Goal: Communication & Community: Participate in discussion

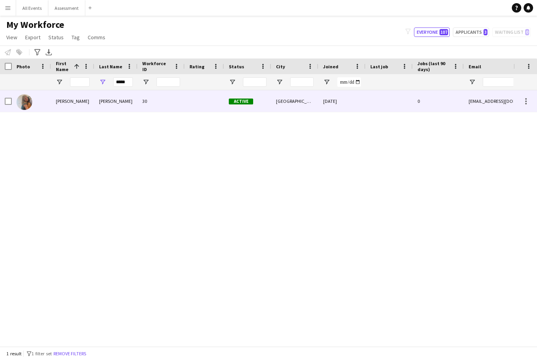
click at [74, 103] on div "Georgina" at bounding box center [72, 101] width 43 height 22
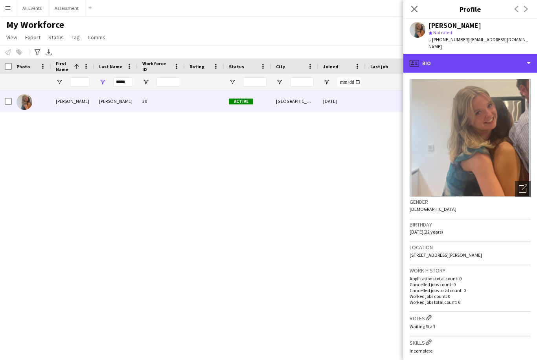
click at [475, 55] on div "profile Bio" at bounding box center [470, 63] width 134 height 19
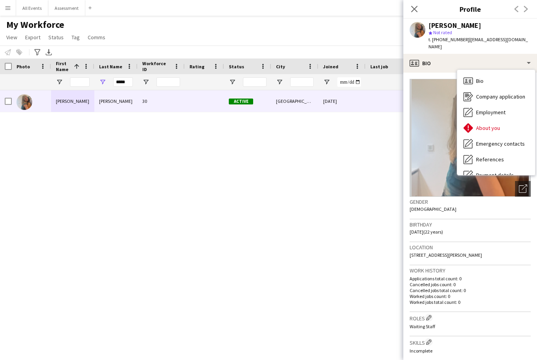
click at [506, 105] on div "Employment Employment" at bounding box center [496, 112] width 78 height 16
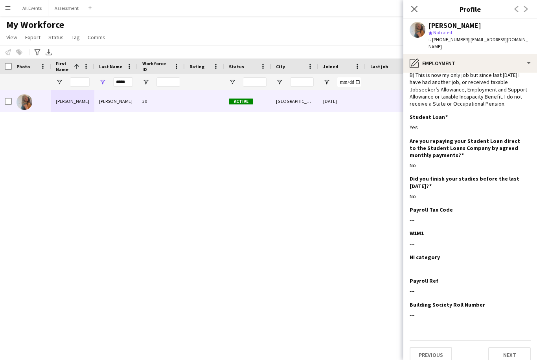
scroll to position [41, 0]
click at [438, 353] on button "Previous" at bounding box center [430, 356] width 42 height 16
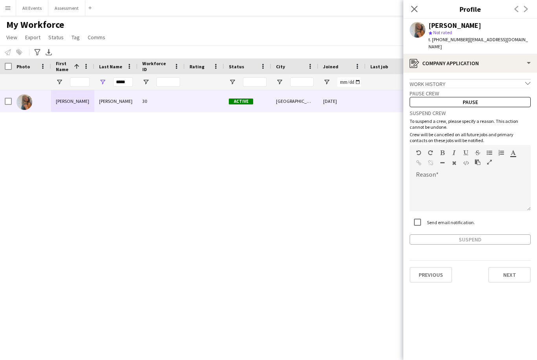
click at [432, 267] on button "Previous" at bounding box center [430, 275] width 42 height 16
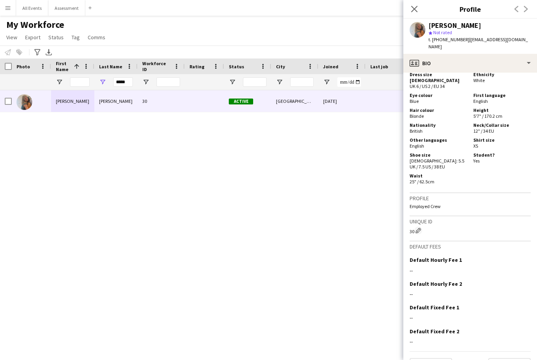
scroll to position [392, 0]
click at [512, 359] on button "Next" at bounding box center [509, 367] width 42 height 16
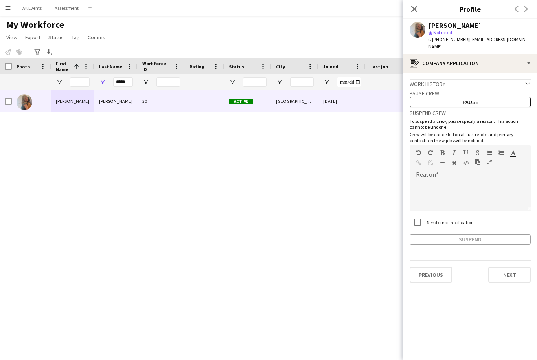
click at [510, 275] on button "Next" at bounding box center [509, 275] width 42 height 16
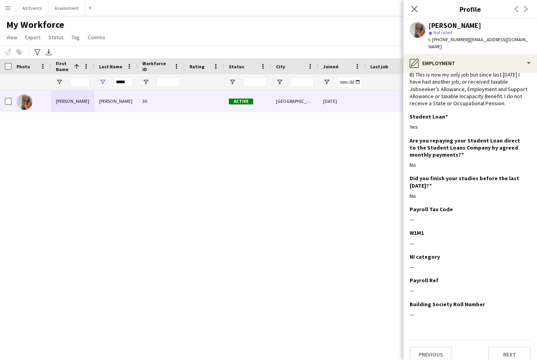
scroll to position [41, 0]
click at [509, 348] on button "Next" at bounding box center [509, 356] width 42 height 16
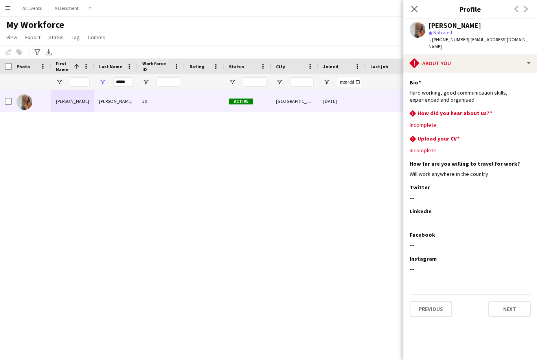
click at [509, 302] on button "Next" at bounding box center [509, 309] width 42 height 16
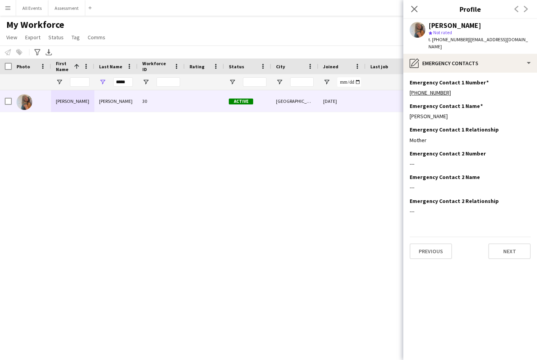
click at [508, 251] on button "Next" at bounding box center [509, 252] width 42 height 16
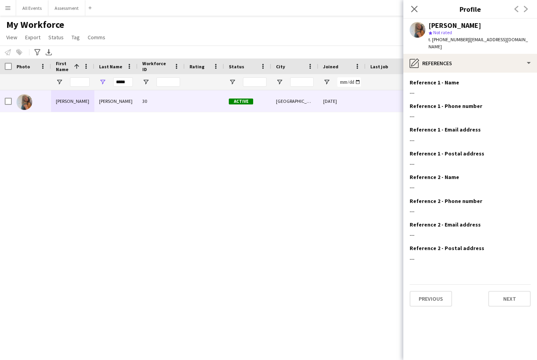
click at [507, 310] on app-section-data-types "Reference 1 - Name Edit this field --- Reference 1 - Phone number Edit this fie…" at bounding box center [470, 217] width 134 height 288
click at [511, 291] on button "Next" at bounding box center [509, 299] width 42 height 16
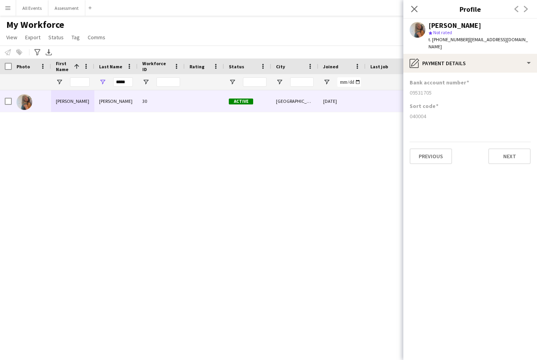
click at [415, 3] on div "Close pop-in" at bounding box center [414, 9] width 22 height 18
click at [416, 14] on app-icon "Close pop-in" at bounding box center [413, 8] width 9 height 9
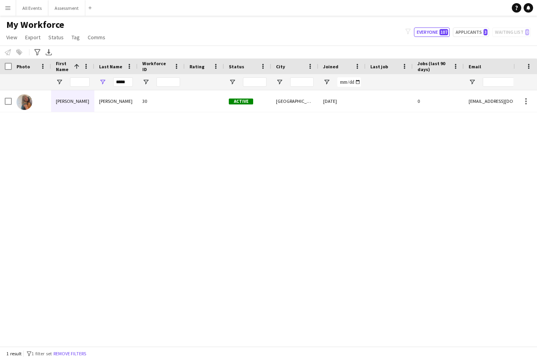
click at [9, 10] on app-icon "Menu" at bounding box center [8, 8] width 6 height 6
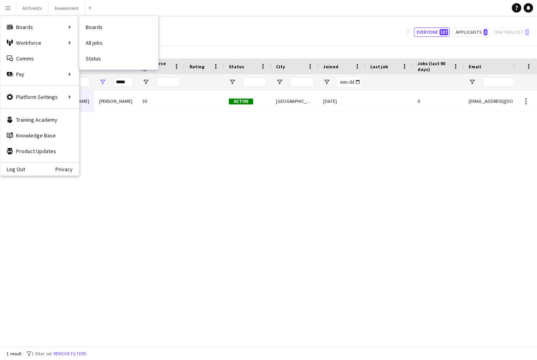
click at [95, 46] on link "All jobs" at bounding box center [118, 43] width 79 height 16
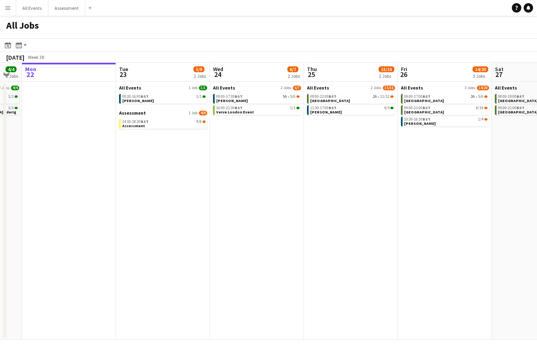
scroll to position [0, 267]
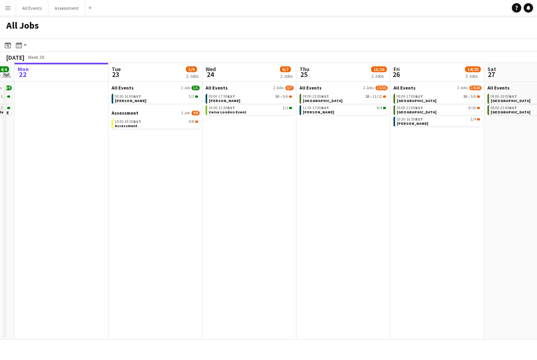
click at [339, 99] on link "09:00-22:00 BST 2A • 11/12 Heritage House" at bounding box center [343, 98] width 83 height 9
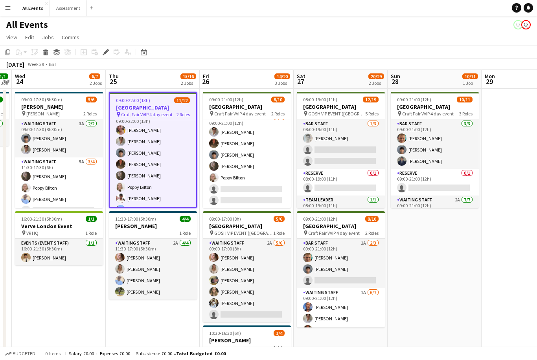
scroll to position [56, 0]
click at [179, 189] on app-card-role "Waiting Staff 4A 8/8 09:00-22:00 (13h) Ruth Danieli Emily Reeve Arya Firake Aus…" at bounding box center [153, 164] width 86 height 106
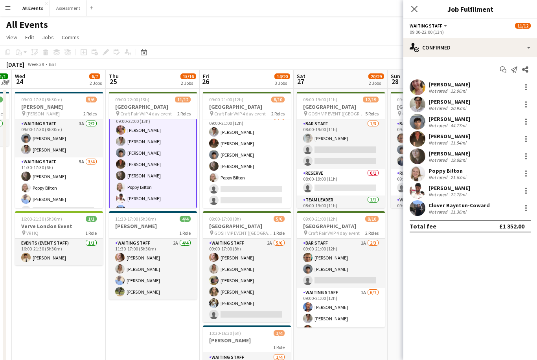
click at [525, 120] on div at bounding box center [525, 121] width 9 height 9
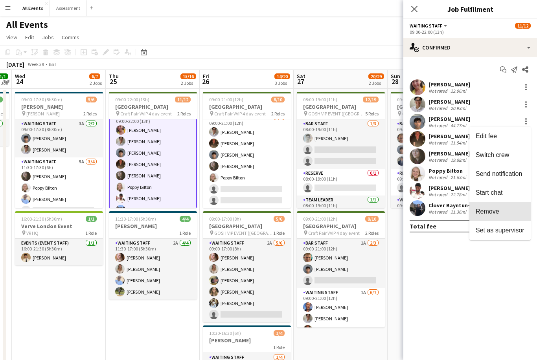
click at [502, 209] on span "Remove" at bounding box center [499, 211] width 49 height 7
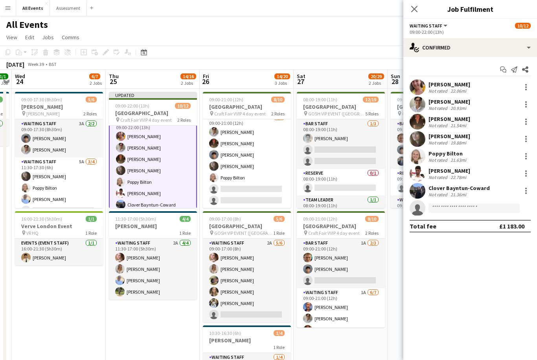
click at [260, 184] on app-card-role "Waiting Staff 5/7 09:00-21:00 (12h) Emily Reeve Austin Pyle Arya Firake Flora M…" at bounding box center [247, 160] width 88 height 95
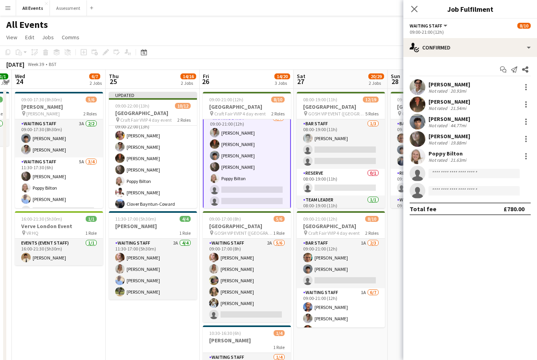
click at [526, 120] on div at bounding box center [525, 121] width 9 height 9
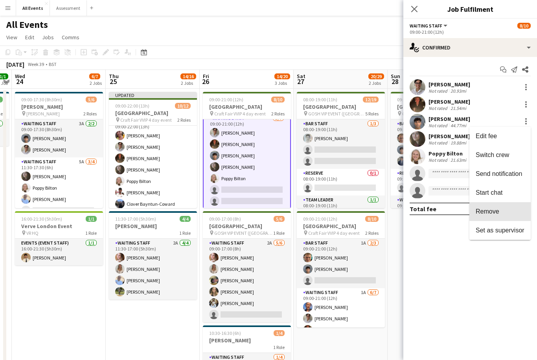
click at [503, 208] on span "Remove" at bounding box center [499, 211] width 49 height 7
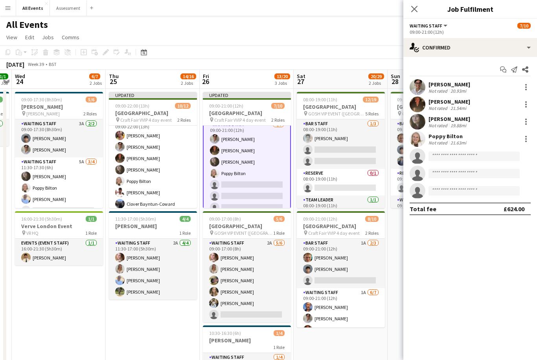
click at [378, 46] on app-toolbar "Copy Paste Paste Command V Paste with crew Command Shift V Paste linked Job Del…" at bounding box center [268, 52] width 537 height 13
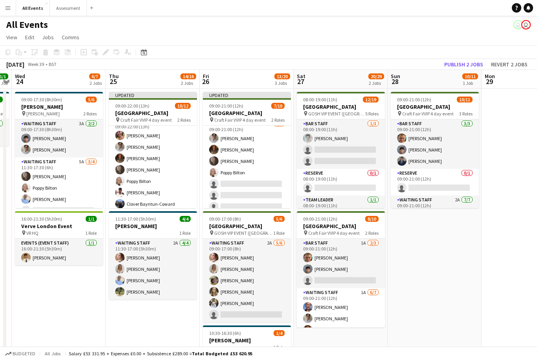
click at [464, 67] on button "Publish 2 jobs" at bounding box center [463, 64] width 45 height 10
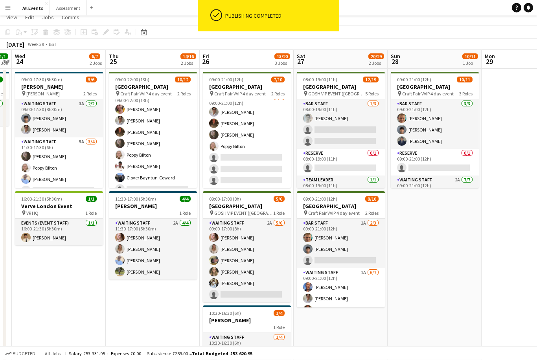
scroll to position [0, 0]
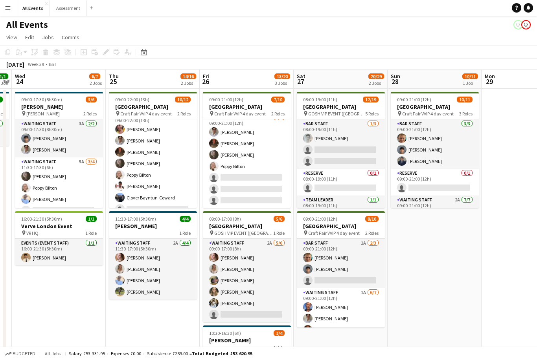
click at [339, 264] on app-card-role "Bar Staff 1A 2/3 09:00-21:00 (12h) George Hayter Arya Firake single-neutral-act…" at bounding box center [341, 263] width 88 height 49
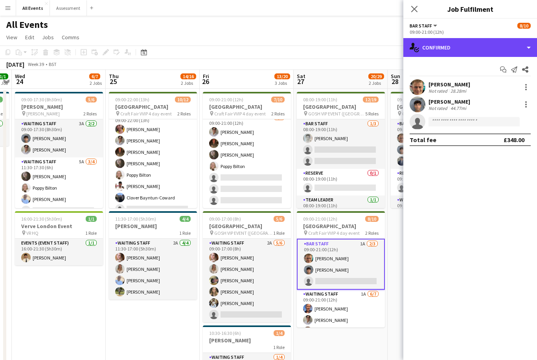
click at [473, 50] on div "single-neutral-actions-check-2 Confirmed" at bounding box center [470, 47] width 134 height 19
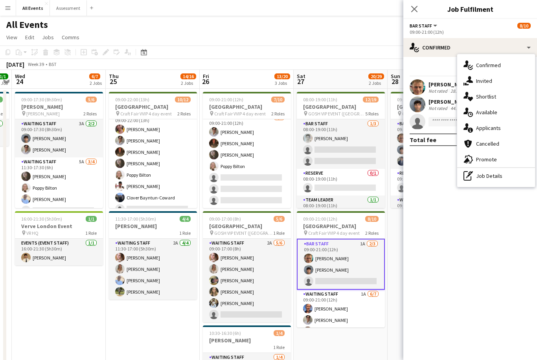
click at [494, 130] on span "Applicants" at bounding box center [488, 128] width 25 height 7
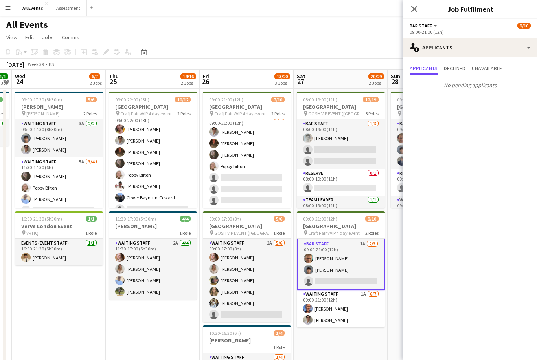
click at [341, 317] on app-card-role "Waiting Staff 1A 6/7 09:00-21:00 (12h) Erin Lambourn Emily Reeve Austin Pyle Al…" at bounding box center [341, 338] width 88 height 97
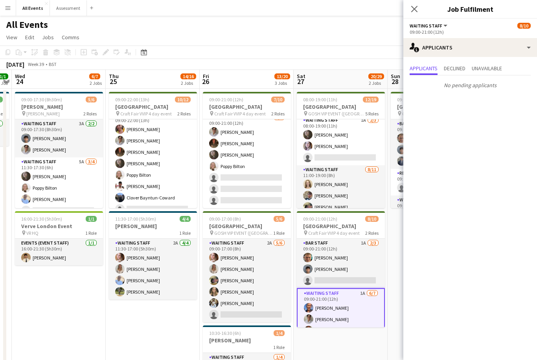
scroll to position [70, 0]
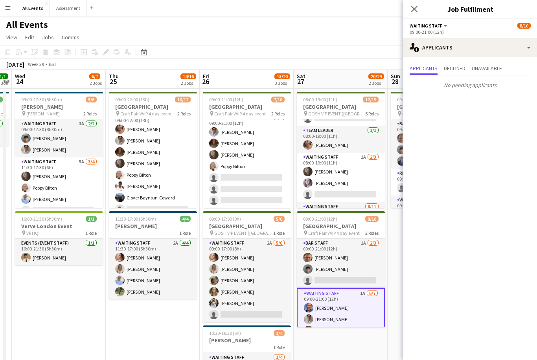
click at [355, 182] on app-card-role "Waiting Staff 1A 2/3 08:00-19:00 (11h) Flora McCullough Tilly Sherwin single-ne…" at bounding box center [341, 177] width 88 height 49
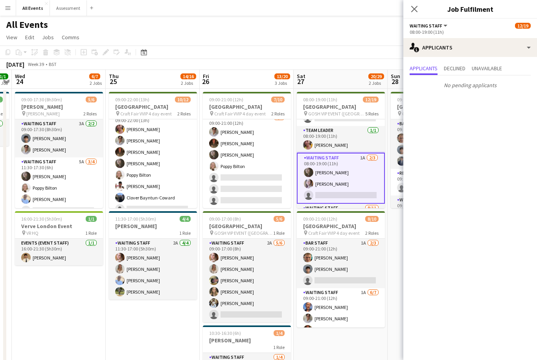
click at [360, 40] on app-page-menu "View Day view expanded Day view collapsed Month view Date picker Jump to today …" at bounding box center [268, 38] width 537 height 15
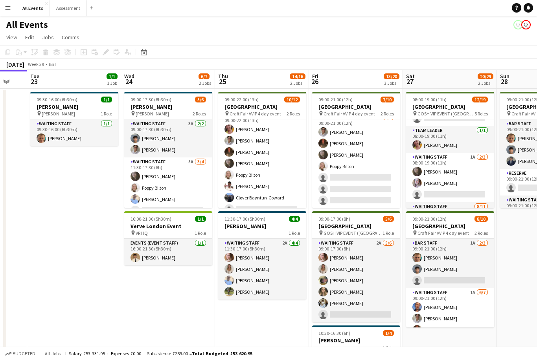
scroll to position [0, 160]
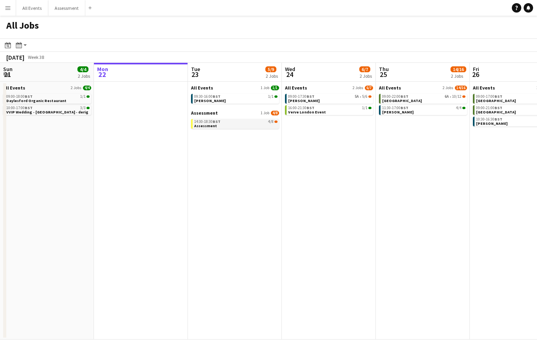
click at [212, 125] on span "Assessment" at bounding box center [205, 125] width 23 height 5
click at [8, 3] on button "Menu" at bounding box center [8, 8] width 16 height 16
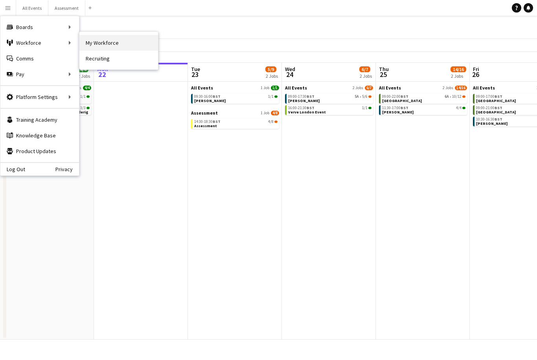
click at [101, 44] on link "My Workforce" at bounding box center [118, 43] width 79 height 16
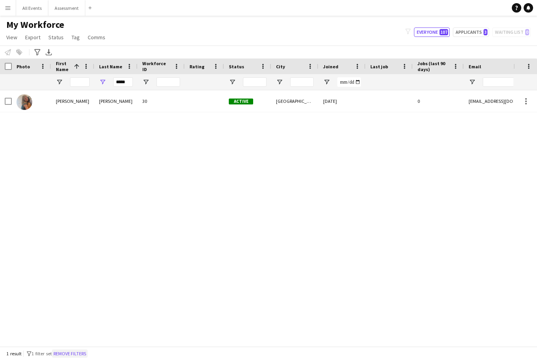
click at [76, 355] on button "Remove filters" at bounding box center [70, 354] width 36 height 9
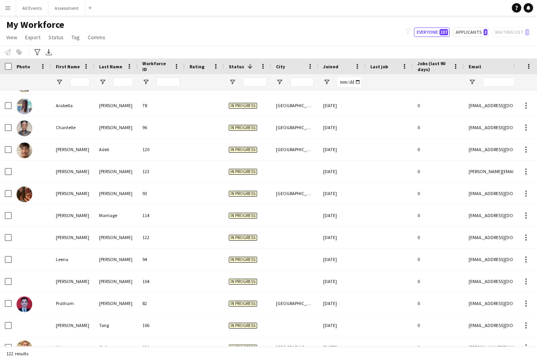
scroll to position [348, 0]
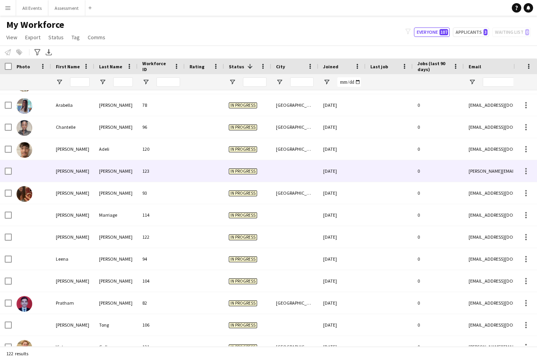
click at [340, 165] on div "[DATE]" at bounding box center [341, 171] width 47 height 22
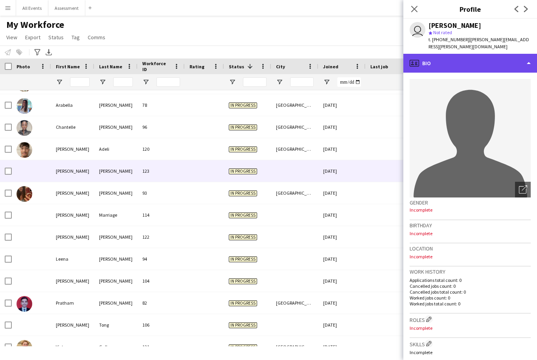
click at [458, 55] on div "profile Bio" at bounding box center [470, 63] width 134 height 19
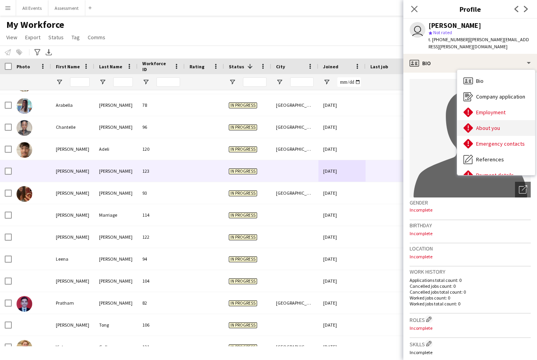
click at [505, 123] on div "About you About you" at bounding box center [496, 128] width 78 height 16
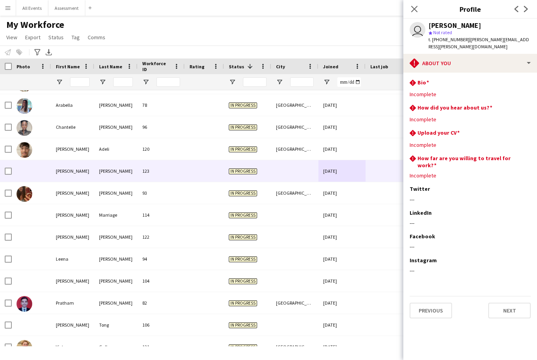
click at [363, 196] on div "[DATE]" at bounding box center [341, 193] width 47 height 22
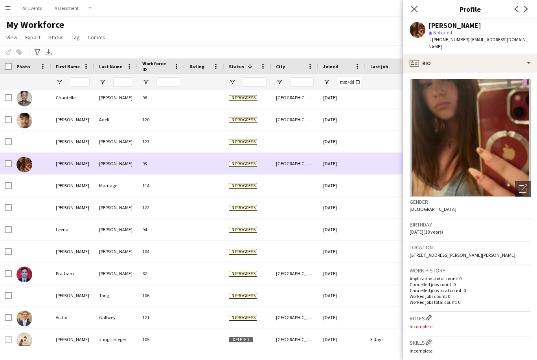
scroll to position [0, 0]
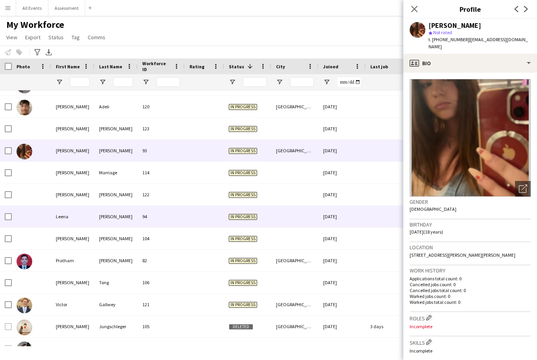
click at [355, 220] on div "[DATE]" at bounding box center [341, 217] width 47 height 22
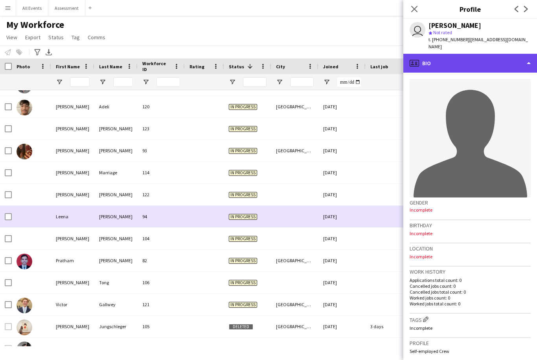
click at [478, 59] on div "profile Bio" at bounding box center [470, 63] width 134 height 19
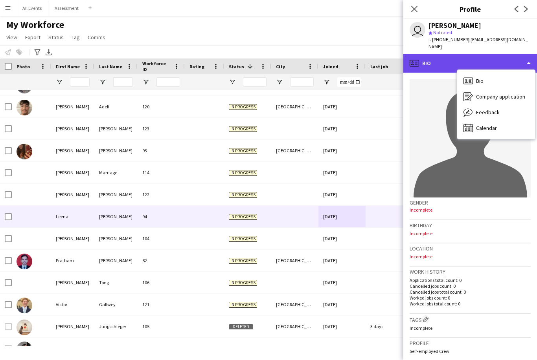
click at [464, 58] on div "profile Bio" at bounding box center [470, 63] width 134 height 19
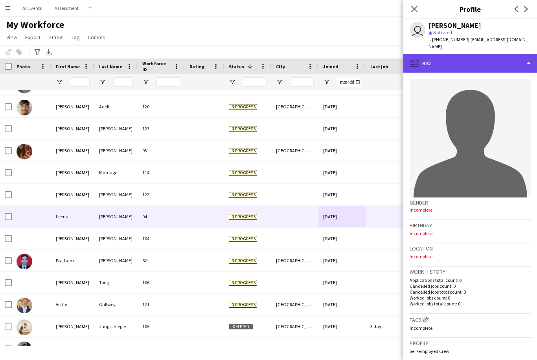
click at [478, 56] on div "profile Bio" at bounding box center [470, 63] width 134 height 19
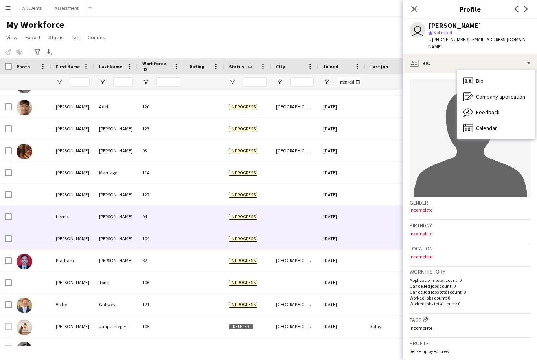
click at [333, 233] on div "18-09-2025" at bounding box center [341, 239] width 47 height 22
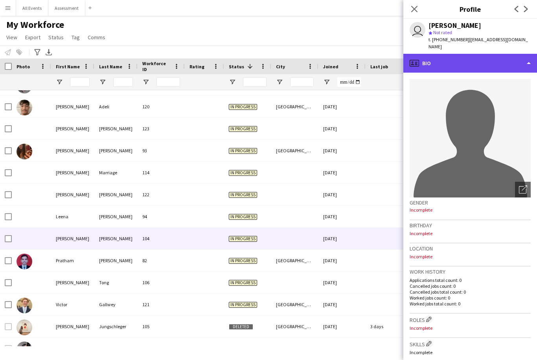
click at [497, 59] on div "profile Bio" at bounding box center [470, 63] width 134 height 19
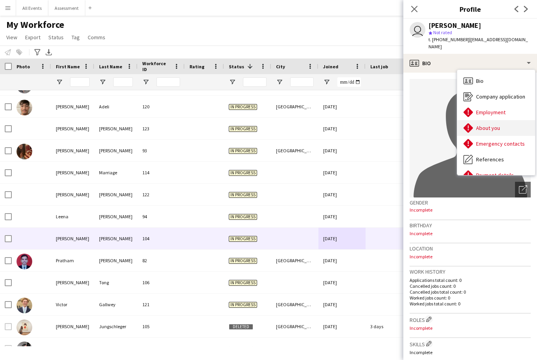
click at [500, 125] on div "About you About you" at bounding box center [496, 128] width 78 height 16
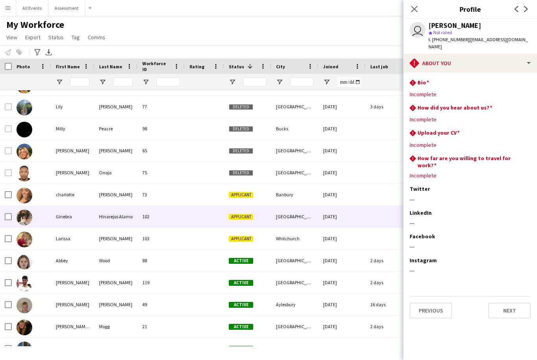
click at [326, 242] on div "18-09-2025" at bounding box center [341, 239] width 47 height 22
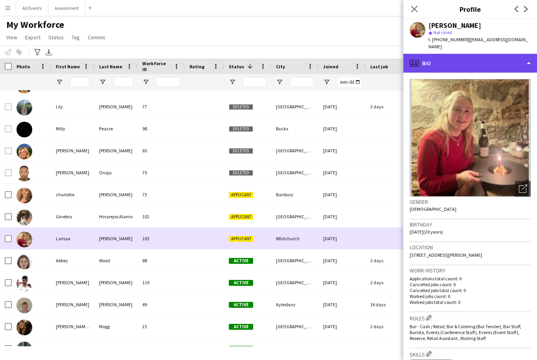
click at [484, 54] on div "profile Bio" at bounding box center [470, 63] width 134 height 19
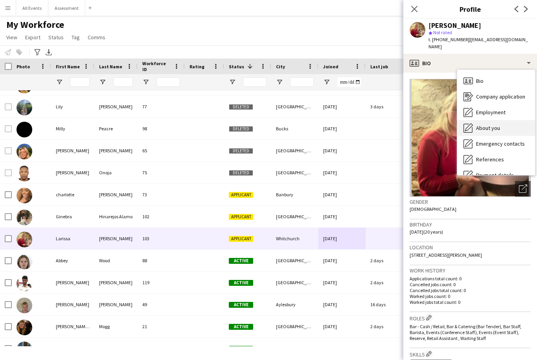
click at [507, 121] on div "About you About you" at bounding box center [496, 128] width 78 height 16
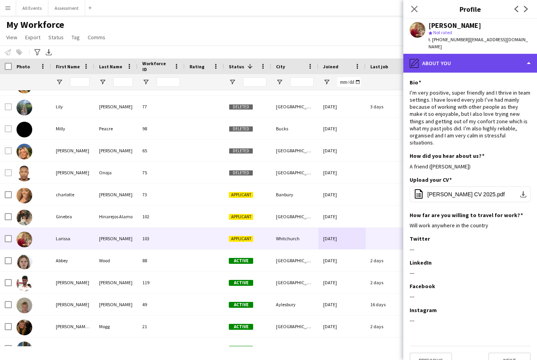
click at [514, 54] on div "pencil4 About you" at bounding box center [470, 63] width 134 height 19
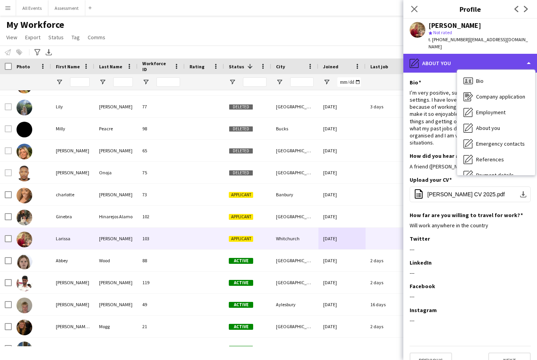
click at [532, 56] on div "pencil4 About you" at bounding box center [470, 63] width 134 height 19
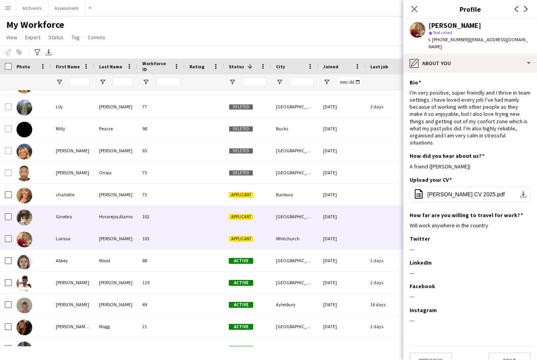
click at [311, 221] on div "Oxford" at bounding box center [294, 217] width 47 height 22
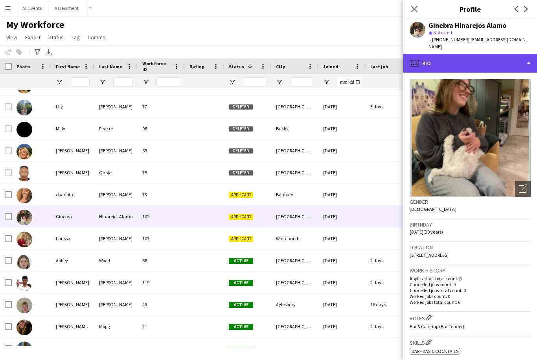
click at [500, 63] on div "profile Bio" at bounding box center [470, 63] width 134 height 19
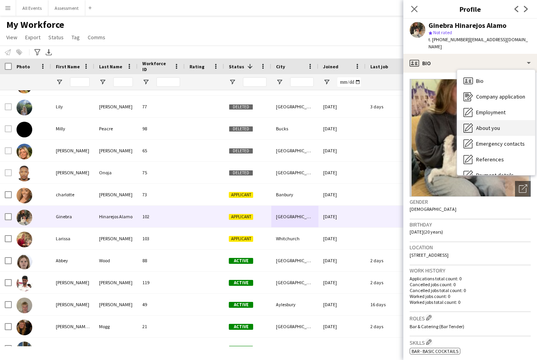
click at [506, 120] on div "About you About you" at bounding box center [496, 128] width 78 height 16
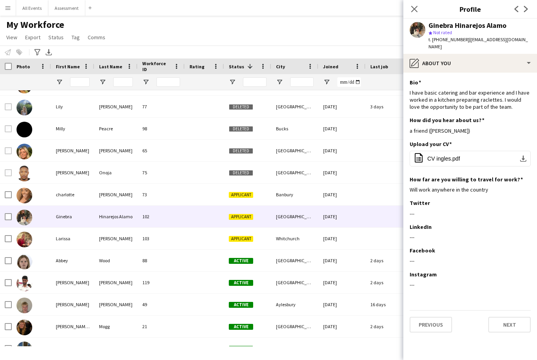
click at [365, 188] on div "14-09-2025" at bounding box center [341, 195] width 47 height 22
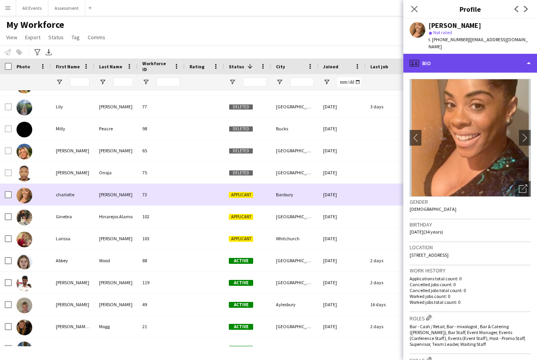
click at [510, 60] on div "profile Bio" at bounding box center [470, 63] width 134 height 19
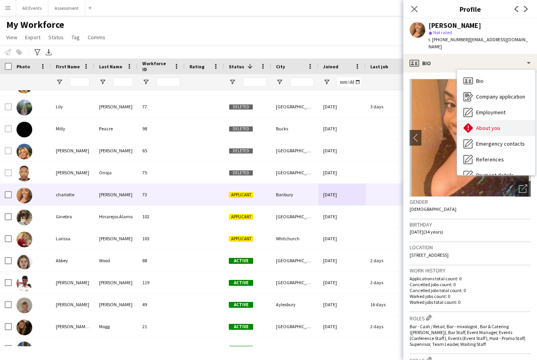
click at [505, 123] on div "About you About you" at bounding box center [496, 128] width 78 height 16
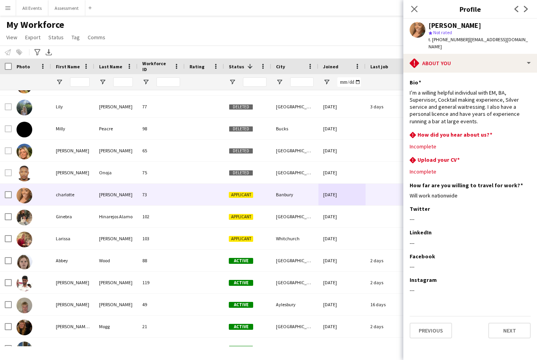
click at [387, 49] on div "Notify workforce Add to tag Select at least one crew to tag him or her. Advance…" at bounding box center [268, 52] width 537 height 13
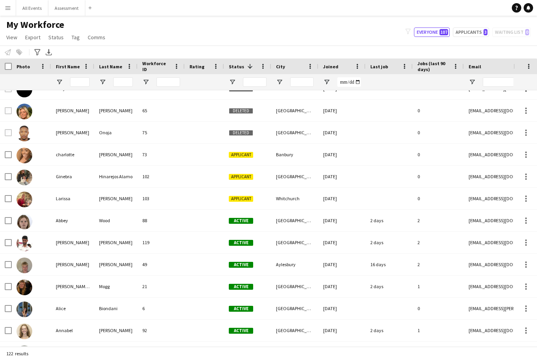
click at [331, 221] on div "16-09-2025" at bounding box center [341, 221] width 47 height 22
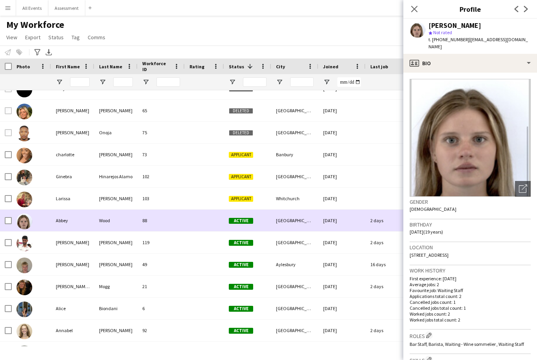
click at [509, 44] on div "Abbey Wood star Not rated t. +447889568510 | abbeydhc@outlook.com" at bounding box center [470, 36] width 134 height 35
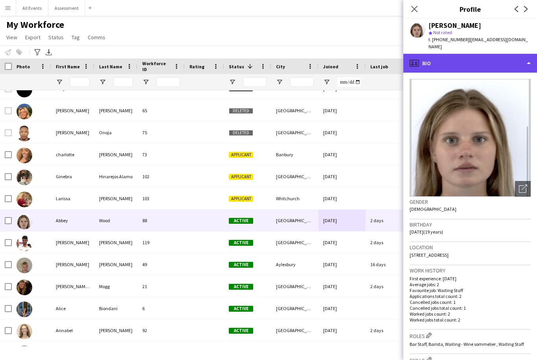
click at [504, 62] on div "profile Bio" at bounding box center [470, 63] width 134 height 19
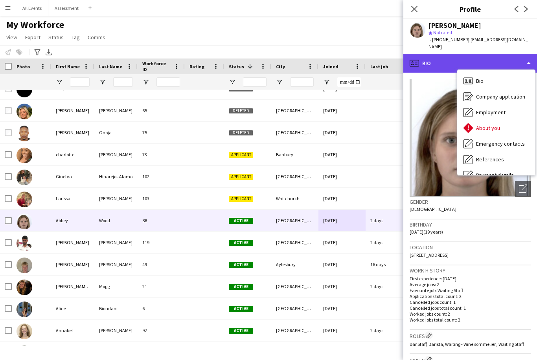
click at [511, 56] on div "profile Bio" at bounding box center [470, 63] width 134 height 19
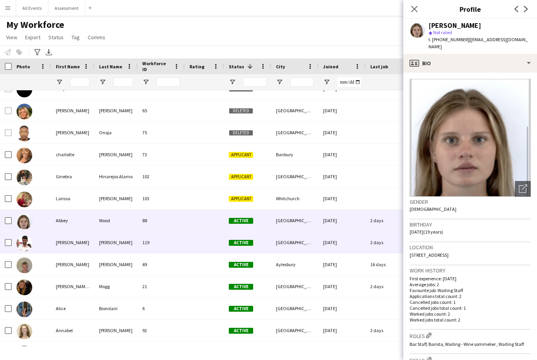
click at [326, 253] on div "19-09-2025" at bounding box center [341, 243] width 47 height 22
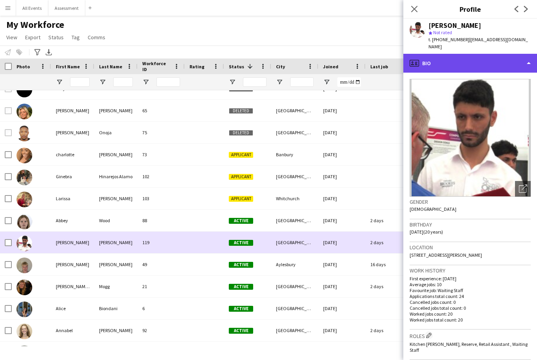
click at [493, 58] on div "profile Bio" at bounding box center [470, 63] width 134 height 19
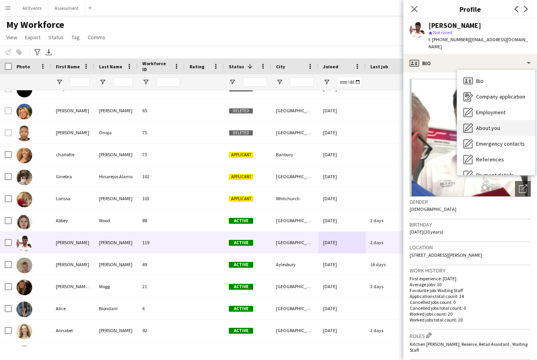
click at [495, 125] on span "About you" at bounding box center [488, 128] width 24 height 7
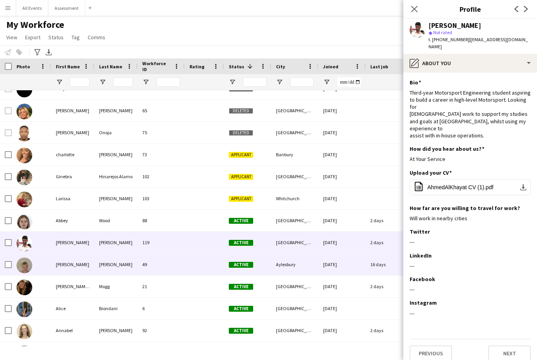
click at [337, 269] on div "02-09-2025" at bounding box center [341, 265] width 47 height 22
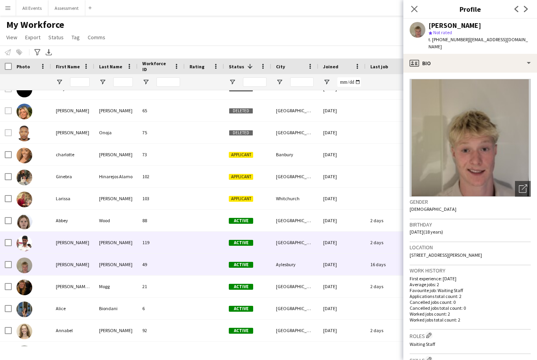
click at [348, 242] on div "19-09-2025" at bounding box center [341, 243] width 47 height 22
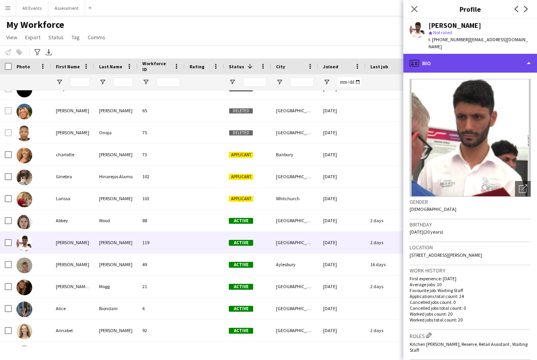
click at [497, 57] on div "profile Bio" at bounding box center [470, 63] width 134 height 19
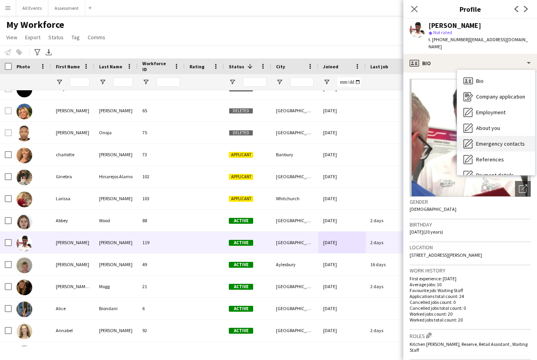
click at [504, 136] on div "Emergency contacts Emergency contacts" at bounding box center [496, 144] width 78 height 16
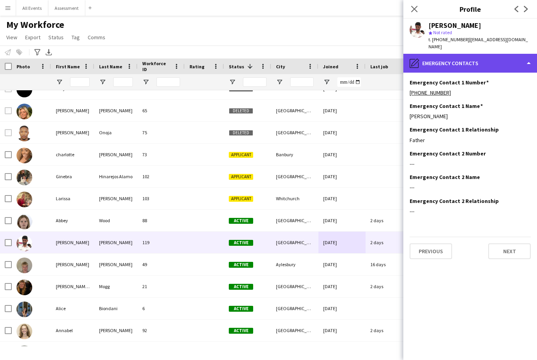
click at [511, 57] on div "pencil4 Emergency contacts" at bounding box center [470, 63] width 134 height 19
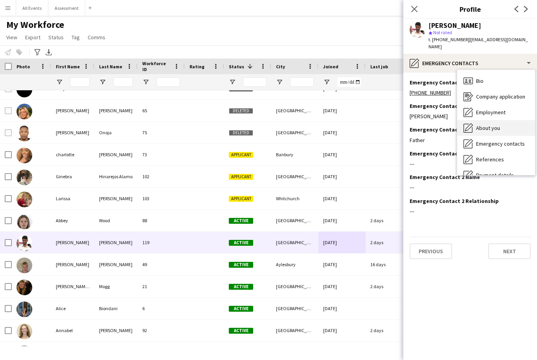
click at [522, 121] on div "About you About you" at bounding box center [496, 128] width 78 height 16
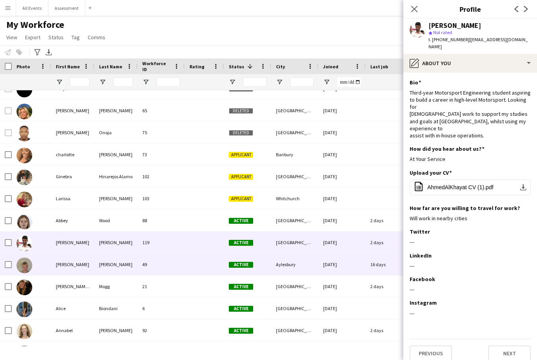
click at [327, 264] on div "02-09-2025" at bounding box center [341, 265] width 47 height 22
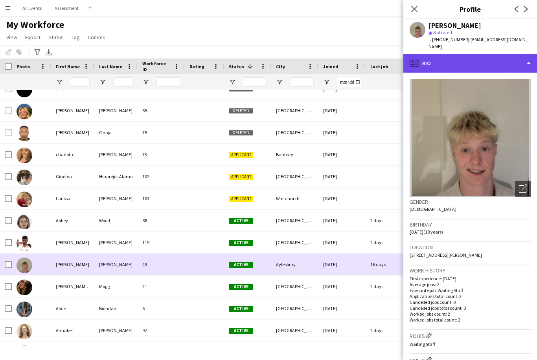
click at [494, 54] on div "profile Bio" at bounding box center [470, 63] width 134 height 19
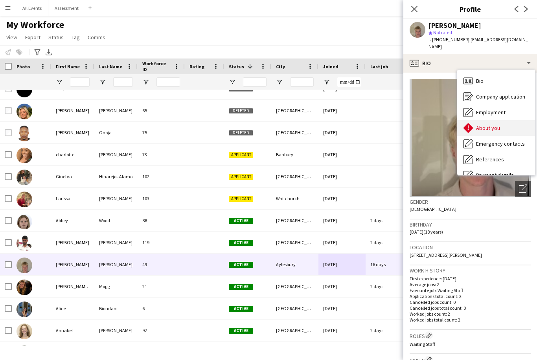
click at [504, 123] on div "About you About you" at bounding box center [496, 128] width 78 height 16
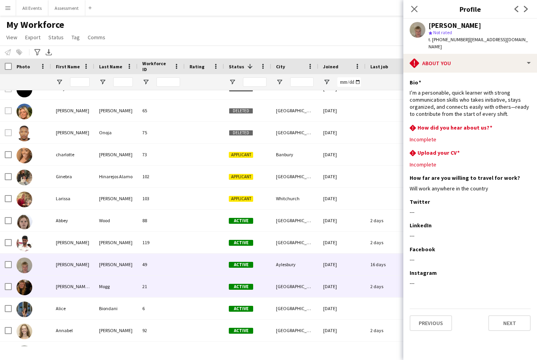
click at [355, 285] on div "02-09-2025" at bounding box center [341, 287] width 47 height 22
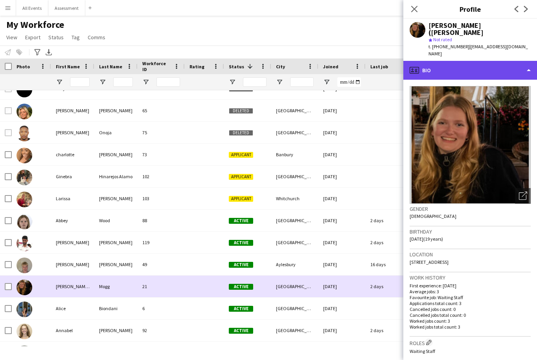
click at [513, 61] on div "profile Bio" at bounding box center [470, 70] width 134 height 19
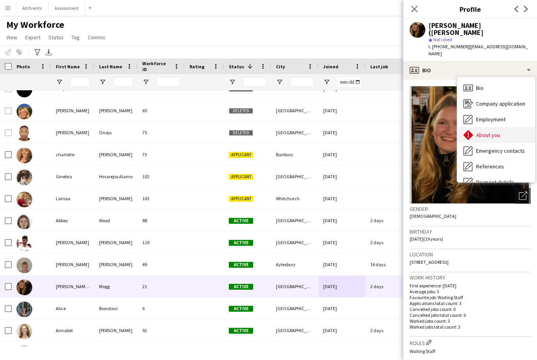
click at [504, 127] on div "About you About you" at bounding box center [496, 135] width 78 height 16
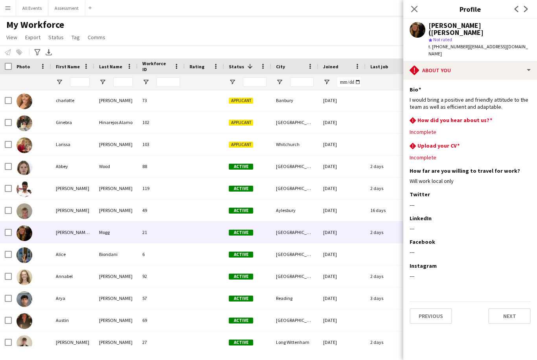
scroll to position [749, 0]
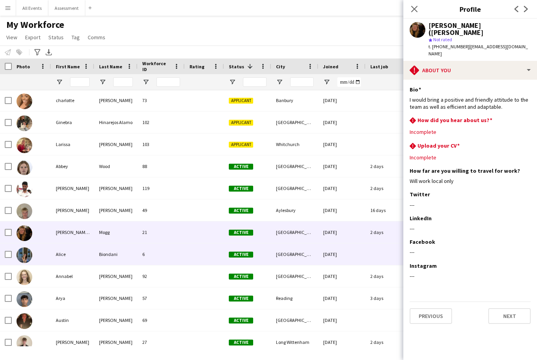
click at [362, 255] on div "02-09-2025" at bounding box center [341, 255] width 47 height 22
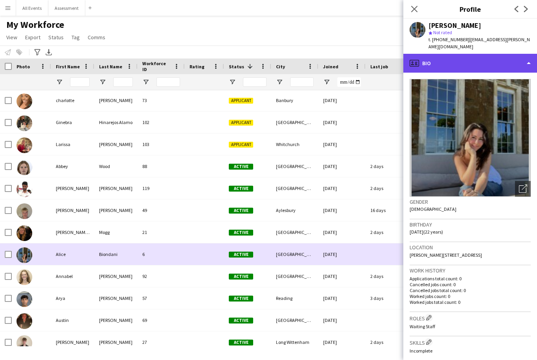
click at [508, 57] on div "profile Bio" at bounding box center [470, 63] width 134 height 19
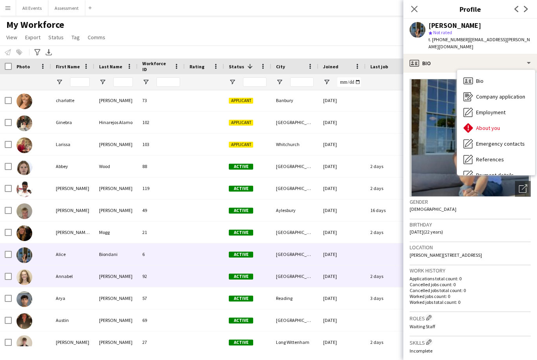
click at [344, 272] on div "16-09-2025" at bounding box center [341, 277] width 47 height 22
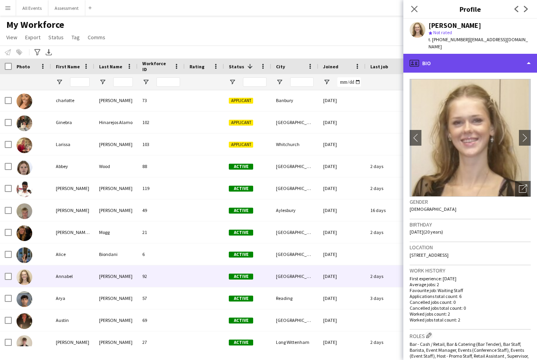
click at [496, 58] on div "profile Bio" at bounding box center [470, 63] width 134 height 19
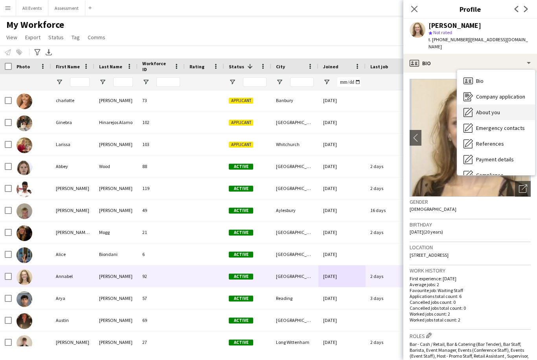
click at [495, 111] on div "About you About you" at bounding box center [496, 112] width 78 height 16
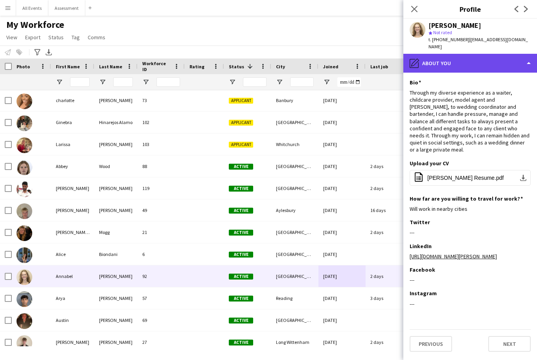
click at [520, 56] on div "pencil4 About you" at bounding box center [470, 63] width 134 height 19
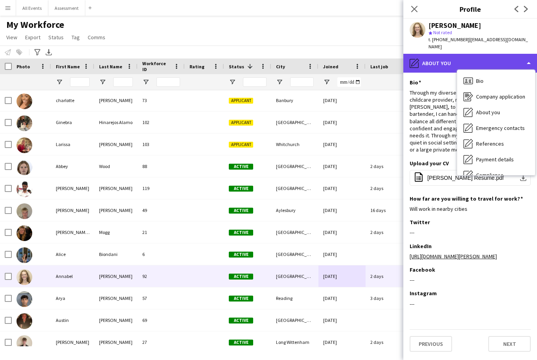
click at [522, 54] on div "pencil4 About you" at bounding box center [470, 63] width 134 height 19
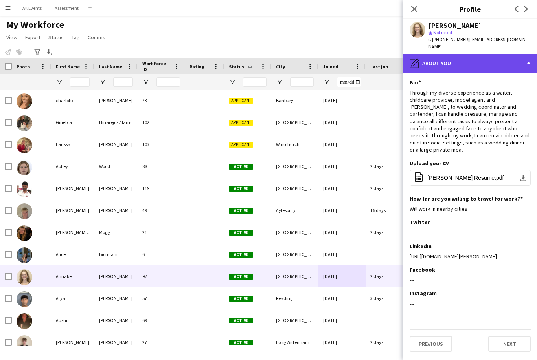
click at [518, 60] on div "pencil4 About you" at bounding box center [470, 63] width 134 height 19
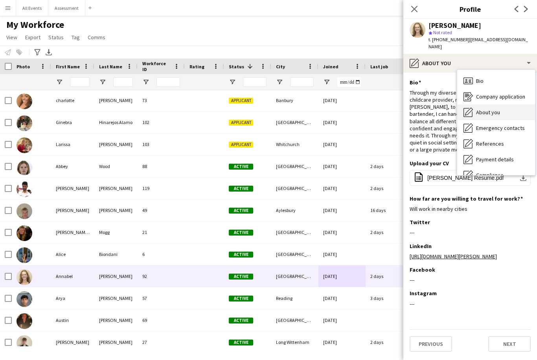
click at [509, 109] on div "About you About you" at bounding box center [496, 112] width 78 height 16
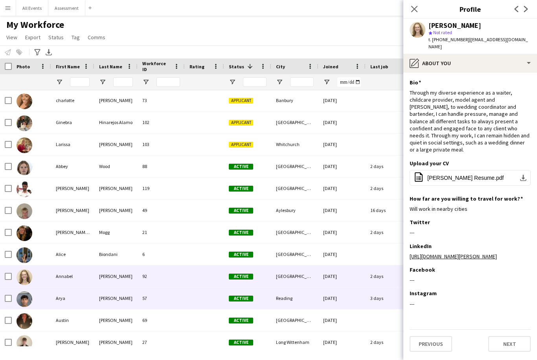
click at [368, 295] on div "3 days" at bounding box center [388, 299] width 47 height 22
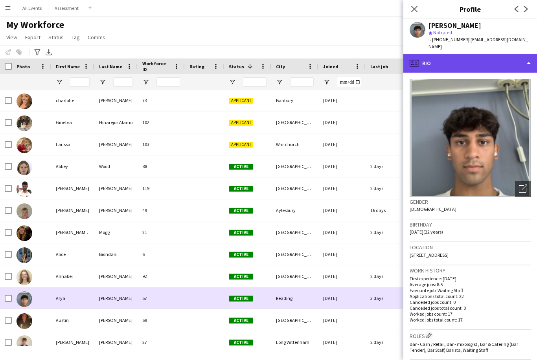
click at [513, 54] on div "profile Bio" at bounding box center [470, 63] width 134 height 19
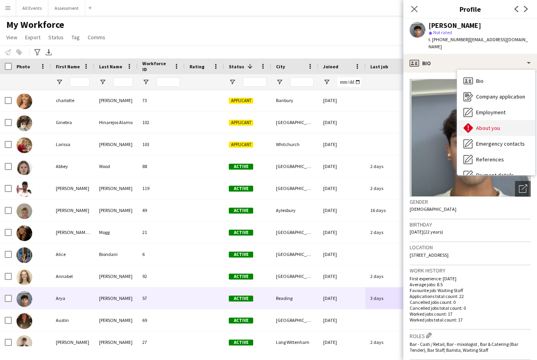
click at [508, 120] on div "About you About you" at bounding box center [496, 128] width 78 height 16
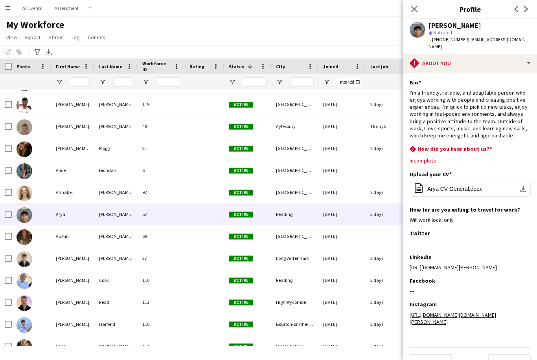
scroll to position [833, 0]
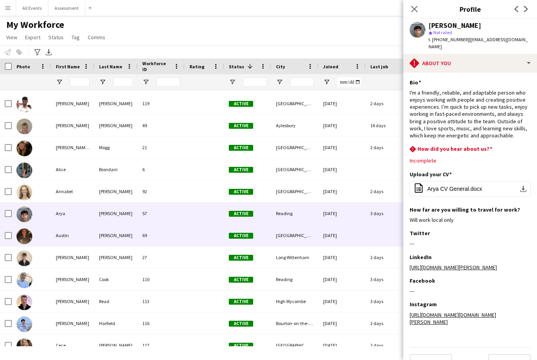
click at [361, 237] on div "12-09-2025" at bounding box center [341, 236] width 47 height 22
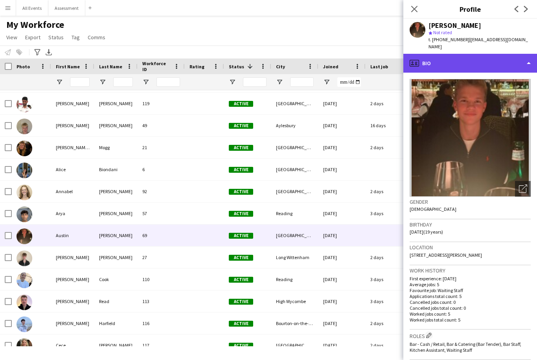
click at [513, 56] on div "profile Bio" at bounding box center [470, 63] width 134 height 19
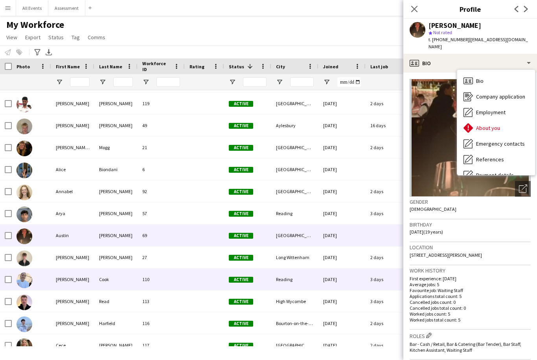
click at [368, 280] on div "3 days" at bounding box center [388, 280] width 47 height 22
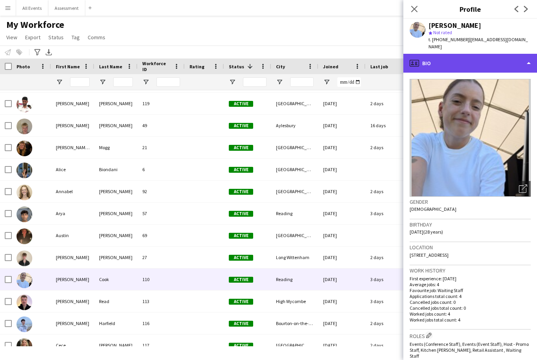
click at [513, 55] on div "profile Bio" at bounding box center [470, 63] width 134 height 19
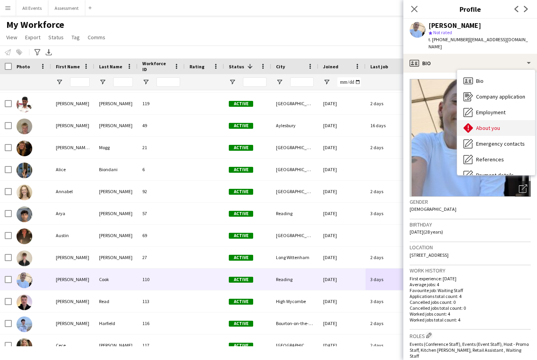
click at [488, 125] on span "About you" at bounding box center [488, 128] width 24 height 7
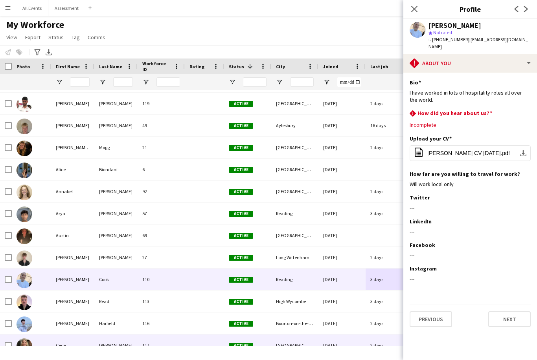
click at [312, 355] on div "London" at bounding box center [294, 346] width 47 height 22
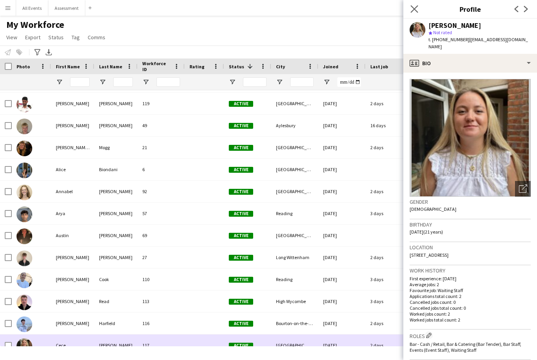
click at [418, 8] on app-icon "Close pop-in" at bounding box center [413, 9] width 11 height 11
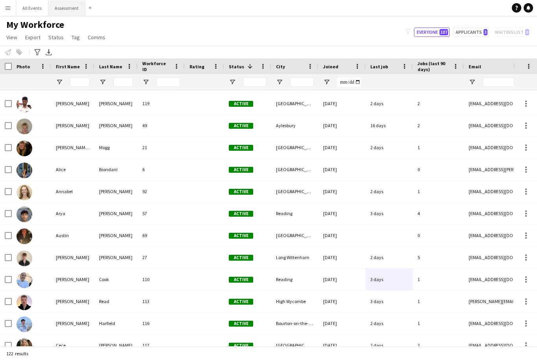
click at [72, 2] on button "Assessment Close" at bounding box center [66, 7] width 37 height 15
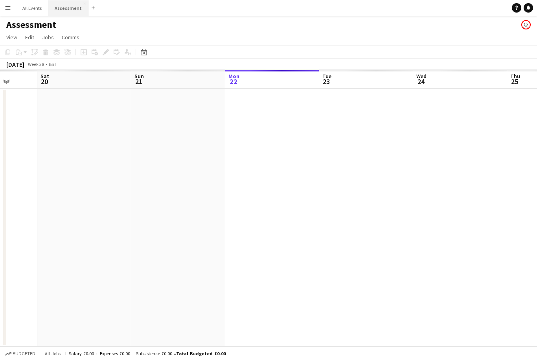
scroll to position [0, 251]
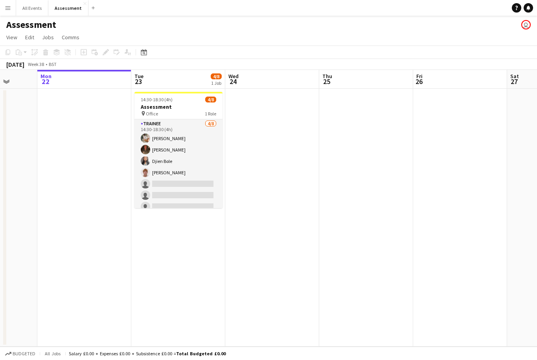
scroll to position [0, 265]
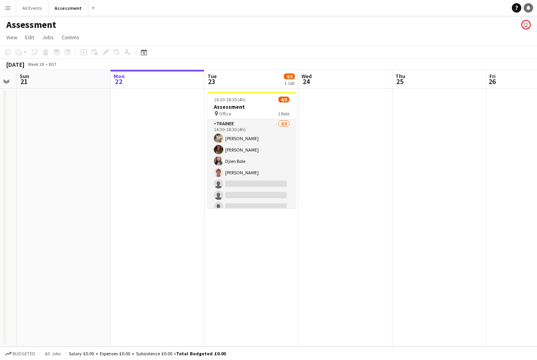
click at [528, 11] on link "Notifications" at bounding box center [527, 7] width 9 height 9
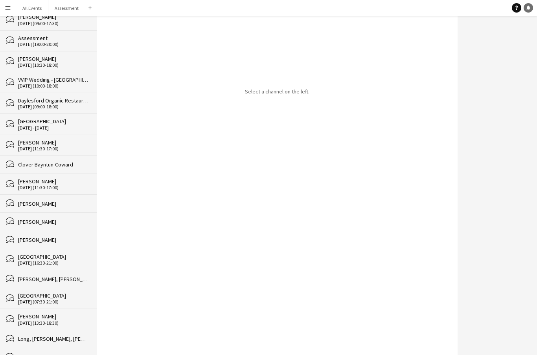
scroll to position [159, 0]
click at [72, 279] on div "[PERSON_NAME], [PERSON_NAME], [PERSON_NAME], [PERSON_NAME], [PERSON_NAME], [PER…" at bounding box center [53, 279] width 71 height 7
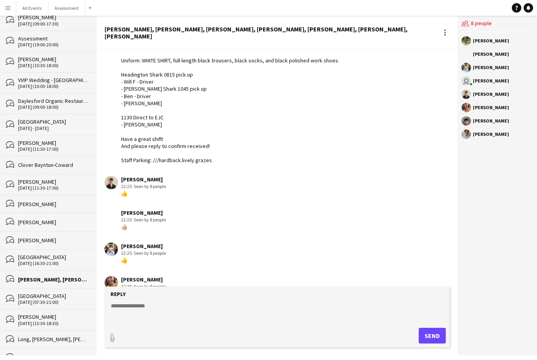
scroll to position [159, 0]
click at [58, 356] on div "Freelancers" at bounding box center [53, 357] width 71 height 7
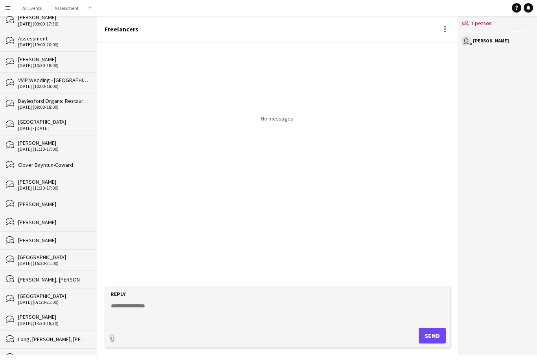
click at [65, 331] on div "bubbles Long, [PERSON_NAME], [PERSON_NAME], [PERSON_NAME], [PERSON_NAME]" at bounding box center [48, 339] width 97 height 18
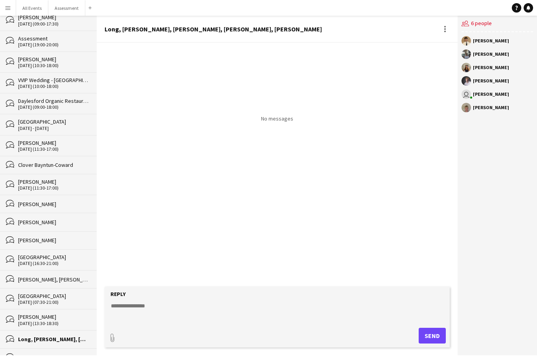
click at [64, 313] on div "[PERSON_NAME]" at bounding box center [53, 316] width 71 height 7
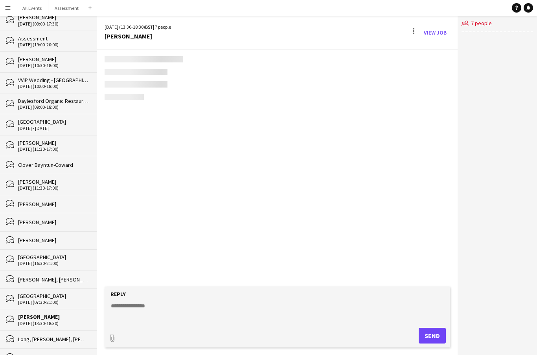
scroll to position [231, 0]
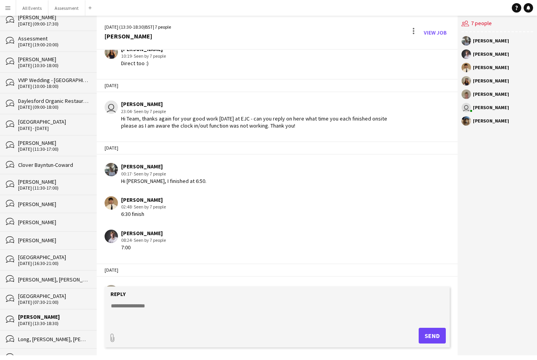
click at [66, 301] on div "[DATE] (07:30-21:00)" at bounding box center [53, 302] width 71 height 5
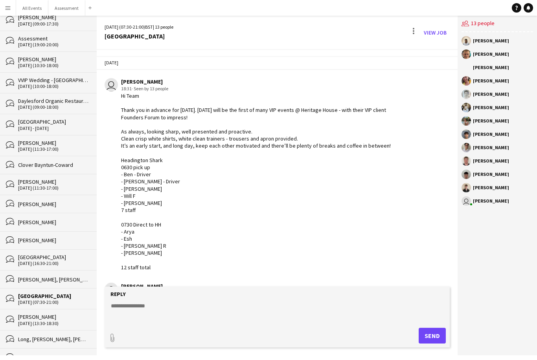
scroll to position [416, 0]
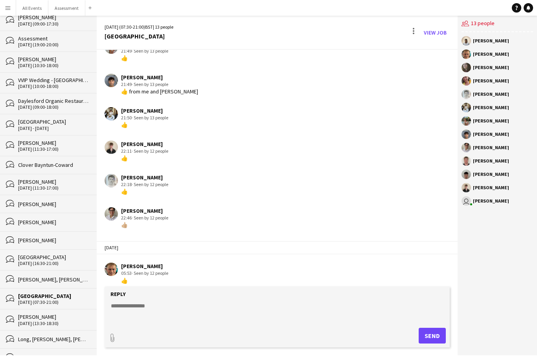
click at [66, 300] on div "[DATE] (07:30-21:00)" at bounding box center [53, 302] width 71 height 5
click at [64, 276] on div "[PERSON_NAME], [PERSON_NAME], [PERSON_NAME], [PERSON_NAME], [PERSON_NAME], [PER…" at bounding box center [53, 279] width 71 height 7
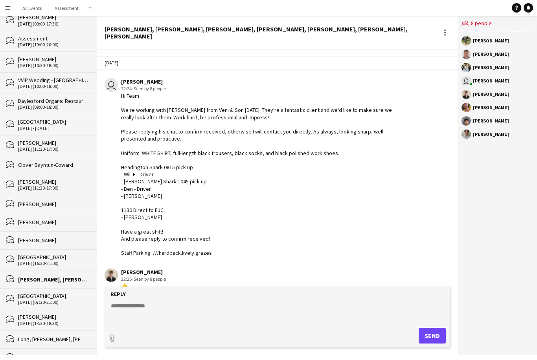
click at [71, 263] on div "[DATE] (16:30-21:00)" at bounding box center [53, 263] width 71 height 5
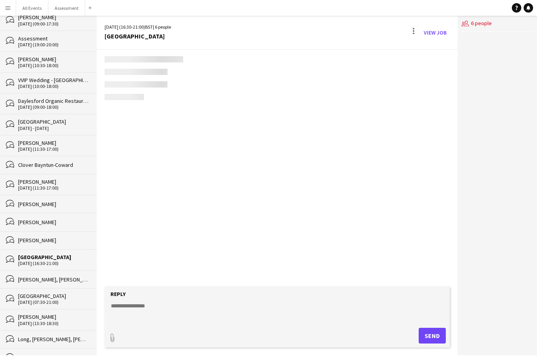
scroll to position [59, 0]
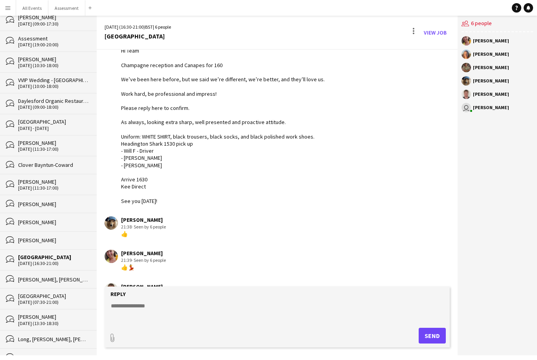
click at [65, 239] on div "[PERSON_NAME]" at bounding box center [53, 240] width 71 height 7
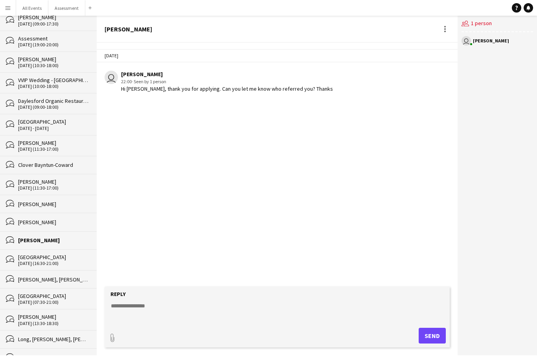
click at [68, 224] on div "[PERSON_NAME]" at bounding box center [53, 222] width 71 height 7
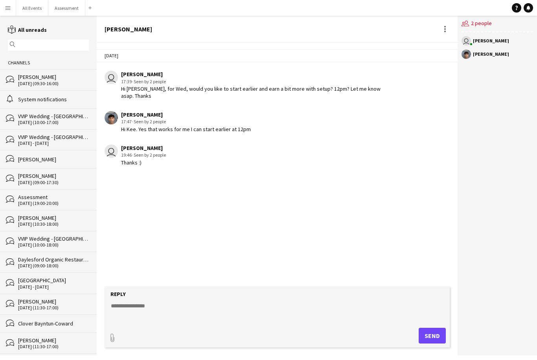
click at [65, 195] on div "Assessment" at bounding box center [53, 197] width 71 height 7
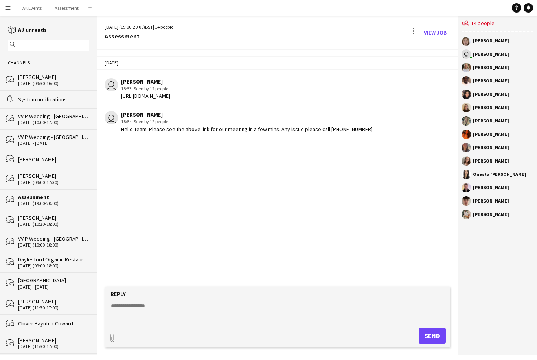
click at [55, 205] on div "[DATE] (19:00-20:00)" at bounding box center [53, 203] width 71 height 5
click at [53, 183] on div "[DATE] (09:00-17:30)" at bounding box center [53, 182] width 71 height 5
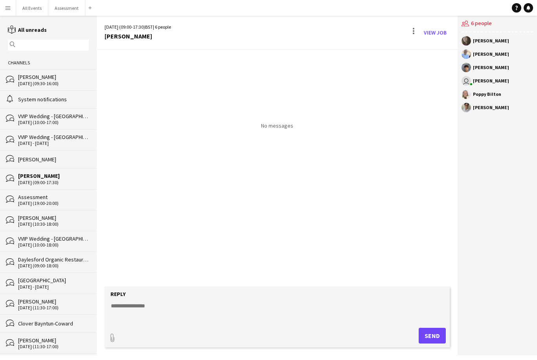
click at [62, 182] on div "[DATE] (09:00-17:30)" at bounding box center [53, 182] width 71 height 5
click at [68, 8] on button "Assessment Close" at bounding box center [66, 7] width 37 height 15
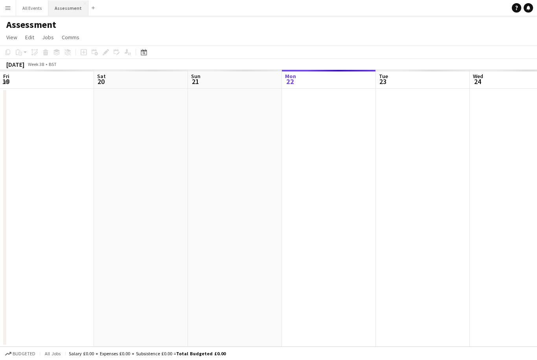
scroll to position [0, 188]
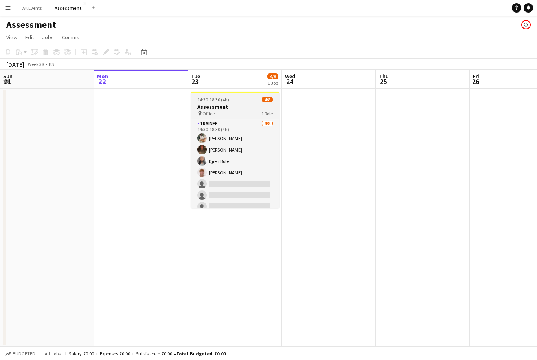
click at [240, 103] on app-job-card "14:30-18:30 (4h) 4/8 Assessment pin Office 1 Role Trainee [DATE] 14:30-18:30 (4…" at bounding box center [235, 150] width 88 height 116
click at [237, 111] on div "pin Office 1 Role" at bounding box center [235, 113] width 88 height 6
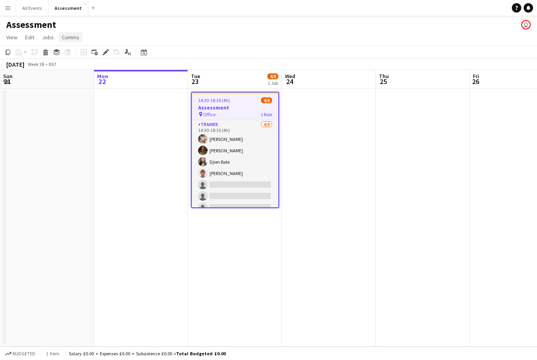
click at [74, 35] on span "Comms" at bounding box center [71, 37] width 18 height 7
click at [89, 71] on span "Create chat" at bounding box center [77, 70] width 27 height 7
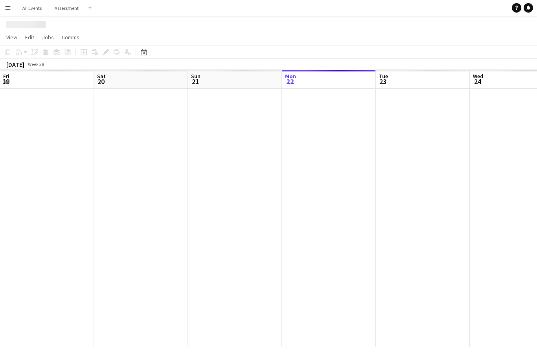
scroll to position [0, 188]
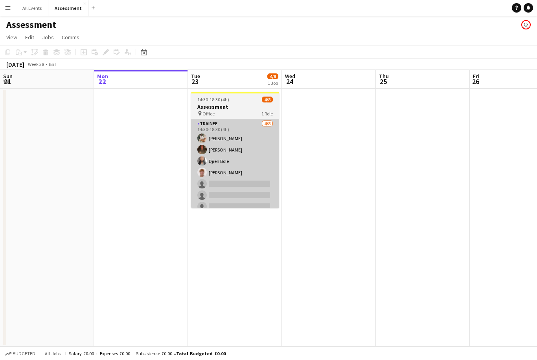
click at [236, 191] on app-card-role "Trainee [DATE] 14:30-18:30 (4h) [PERSON_NAME] Djien [PERSON_NAME] single-neutra…" at bounding box center [235, 172] width 88 height 106
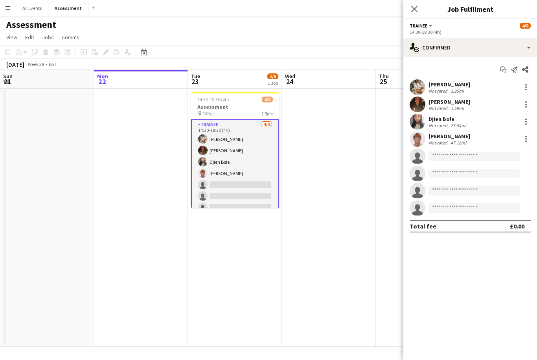
click at [11, 12] on button "Menu" at bounding box center [8, 8] width 16 height 16
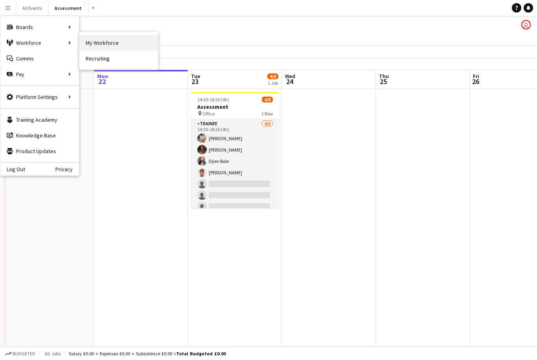
click at [81, 44] on link "My Workforce" at bounding box center [118, 43] width 79 height 16
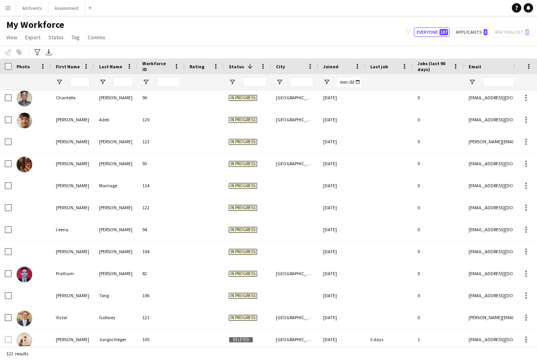
scroll to position [377, 0]
click at [288, 207] on div at bounding box center [294, 208] width 47 height 22
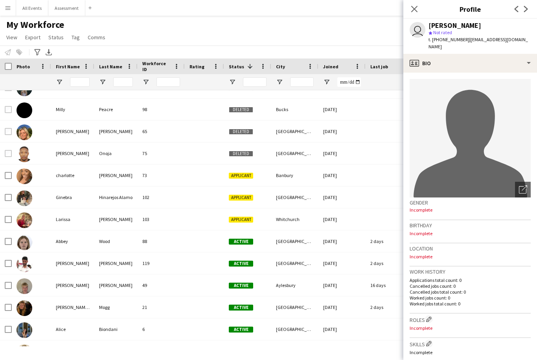
scroll to position [0, 0]
click at [418, 7] on icon "Close pop-in" at bounding box center [413, 8] width 7 height 7
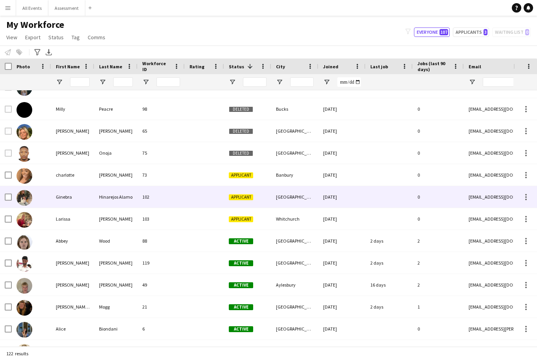
click at [216, 200] on div at bounding box center [204, 197] width 39 height 22
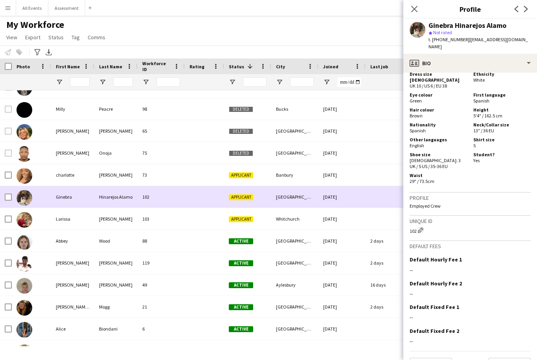
scroll to position [394, 0]
click at [500, 358] on button "Next" at bounding box center [509, 366] width 42 height 16
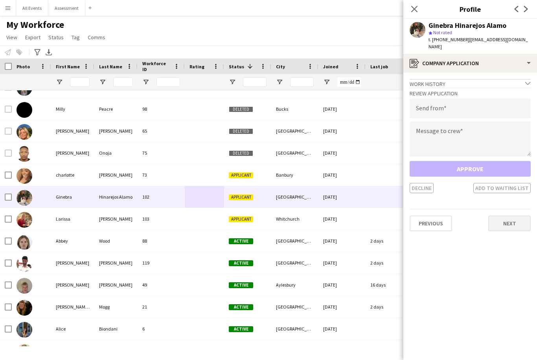
click at [516, 218] on button "Next" at bounding box center [509, 224] width 42 height 16
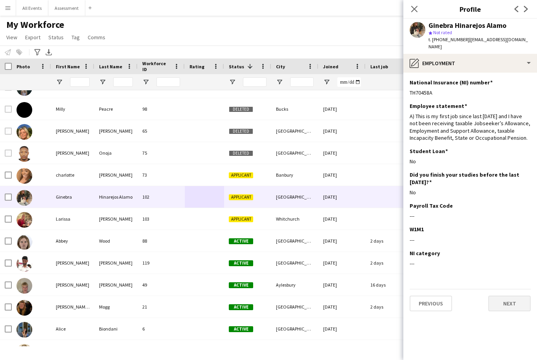
click at [511, 296] on button "Next" at bounding box center [509, 304] width 42 height 16
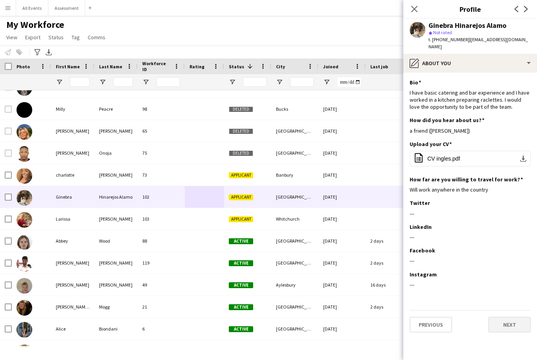
click at [512, 317] on button "Next" at bounding box center [509, 325] width 42 height 16
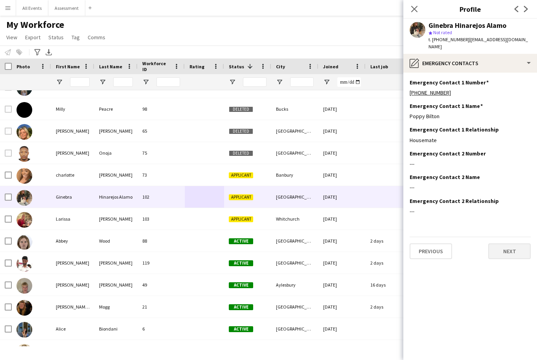
click at [513, 248] on button "Next" at bounding box center [509, 252] width 42 height 16
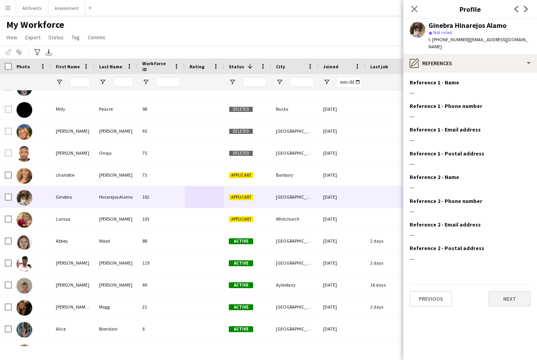
click at [509, 295] on button "Next" at bounding box center [509, 299] width 42 height 16
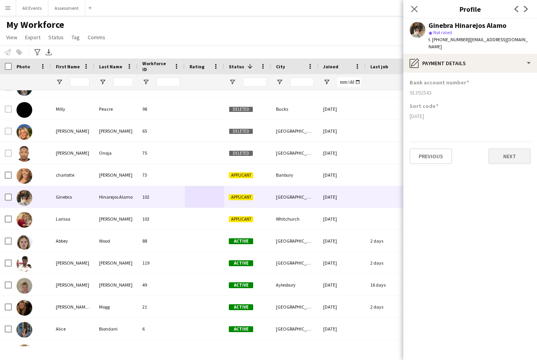
click at [515, 151] on button "Next" at bounding box center [509, 156] width 42 height 16
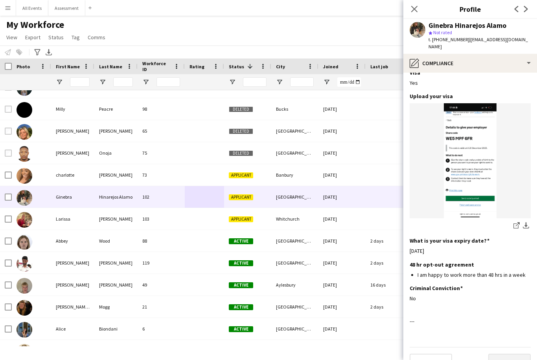
scroll to position [239, 0]
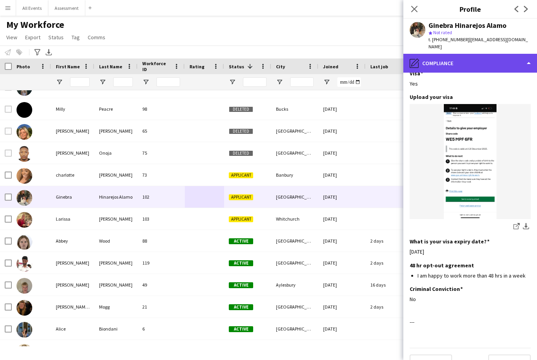
click at [484, 54] on div "pencil4 Compliance" at bounding box center [470, 63] width 134 height 19
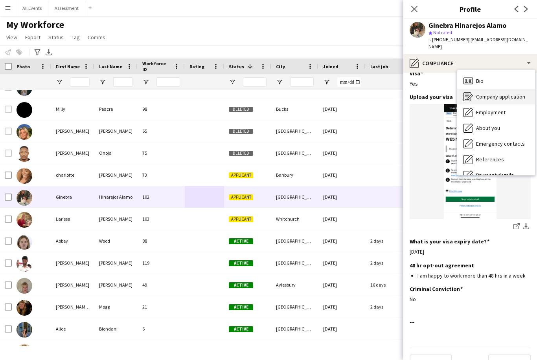
click at [507, 93] on span "Company application" at bounding box center [500, 96] width 49 height 7
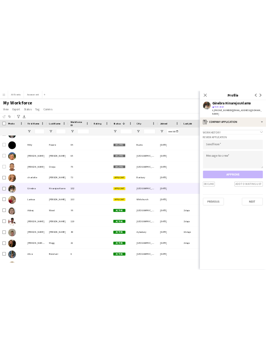
scroll to position [0, 0]
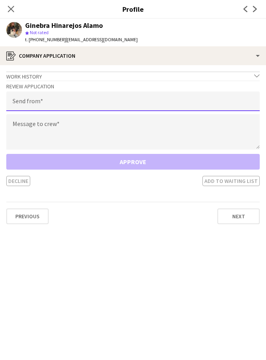
click at [72, 103] on input "email" at bounding box center [133, 102] width 254 height 20
click at [53, 104] on input "email" at bounding box center [133, 102] width 254 height 20
paste input "**********"
type input "**********"
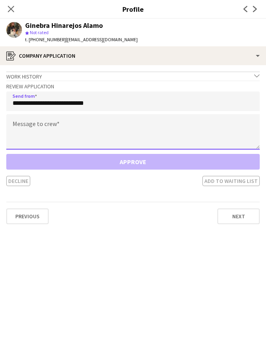
click at [46, 117] on textarea at bounding box center [133, 131] width 254 height 35
click at [50, 131] on textarea at bounding box center [133, 131] width 254 height 35
paste textarea "**********"
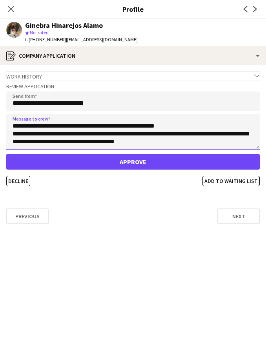
scroll to position [39, 0]
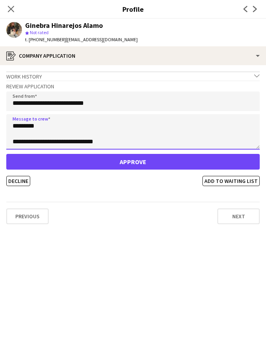
type textarea "**********"
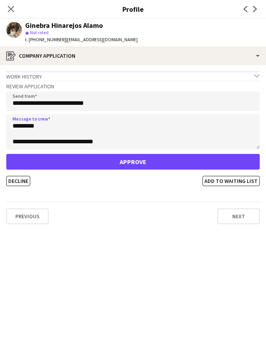
click at [121, 163] on button "Approve" at bounding box center [133, 162] width 254 height 16
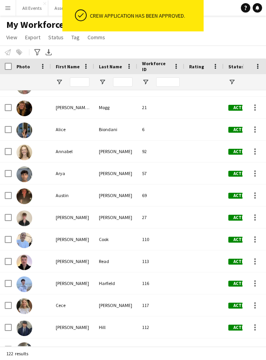
scroll to position [855, 0]
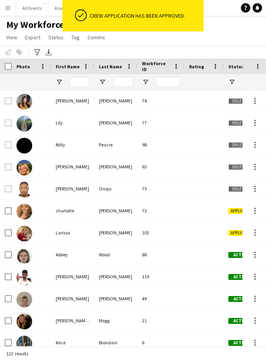
click at [102, 233] on div "Mullock" at bounding box center [115, 233] width 43 height 22
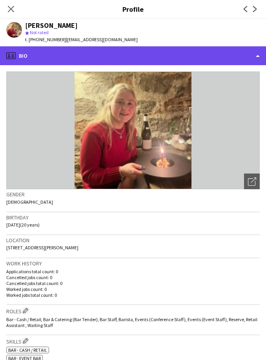
click at [101, 54] on div "profile Bio" at bounding box center [133, 55] width 266 height 19
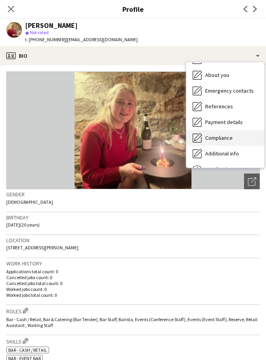
click at [241, 139] on div "Compliance Compliance" at bounding box center [226, 138] width 78 height 16
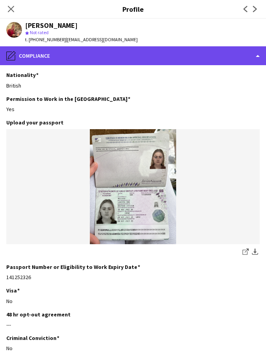
click at [154, 54] on div "pencil4 Compliance" at bounding box center [133, 55] width 266 height 19
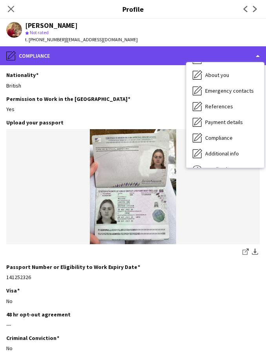
click at [79, 59] on div "pencil4 Compliance" at bounding box center [133, 55] width 266 height 19
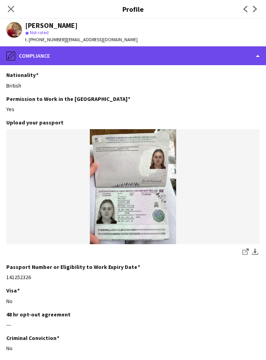
click at [104, 57] on div "pencil4 Compliance" at bounding box center [133, 55] width 266 height 19
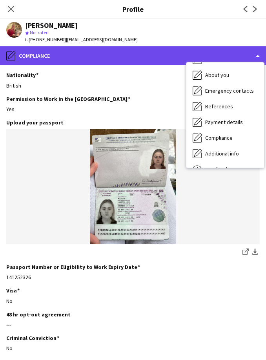
click at [126, 58] on div "pencil4 Compliance" at bounding box center [133, 55] width 266 height 19
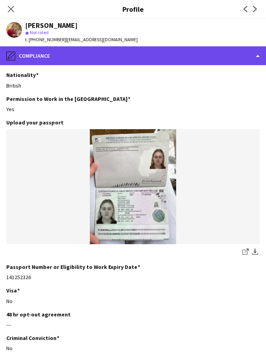
click at [152, 59] on div "pencil4 Compliance" at bounding box center [133, 55] width 266 height 19
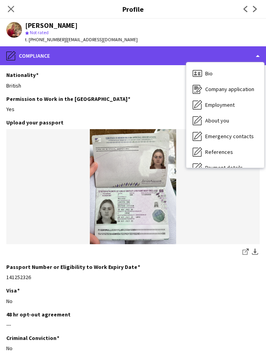
scroll to position [0, 0]
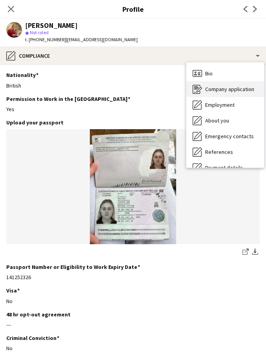
click at [230, 89] on span "Company application" at bounding box center [229, 89] width 49 height 7
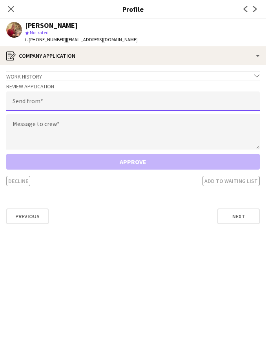
click at [42, 101] on input "email" at bounding box center [133, 102] width 254 height 20
click at [36, 104] on input "email" at bounding box center [133, 102] width 254 height 20
paste input "**********"
type input "**********"
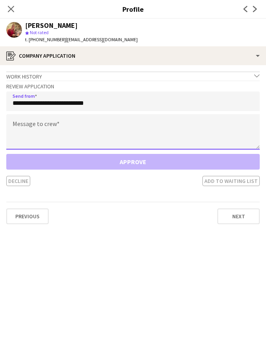
click at [42, 123] on textarea at bounding box center [133, 131] width 254 height 35
click at [47, 132] on textarea at bounding box center [133, 131] width 254 height 35
paste textarea "**********"
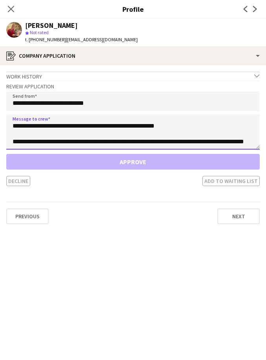
scroll to position [24, 0]
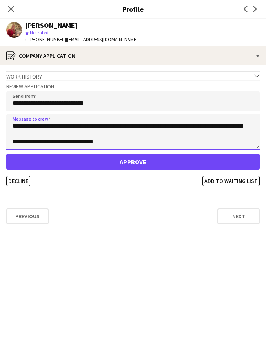
type textarea "**********"
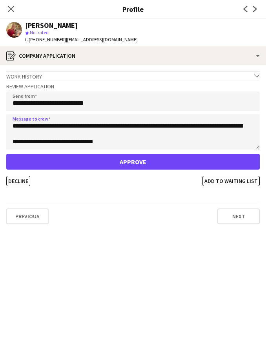
click at [131, 158] on button "Approve" at bounding box center [133, 162] width 254 height 16
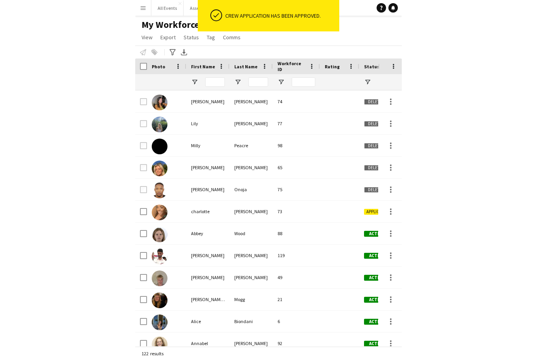
scroll to position [2, 0]
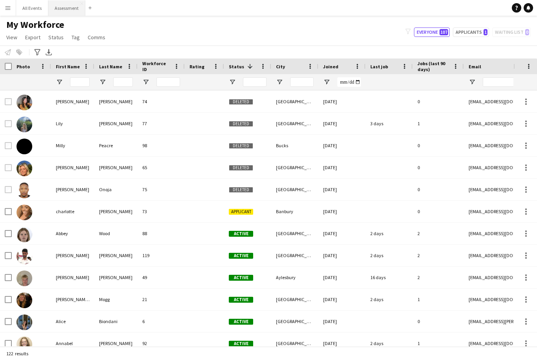
click at [65, 7] on button "Assessment Close" at bounding box center [66, 7] width 37 height 15
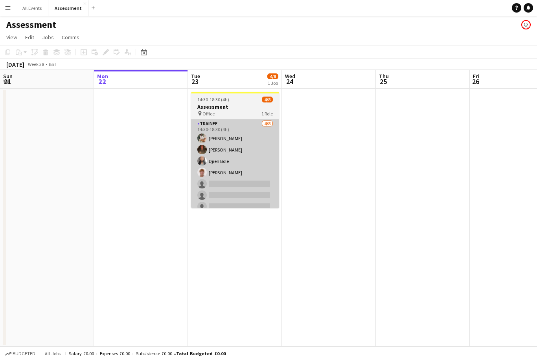
click at [245, 185] on app-card-role "Trainee 4/8 14:30-18:30 (4h) Tanaka Chitsenga Austin Pyle Djien Bole lucas fost…" at bounding box center [235, 172] width 88 height 106
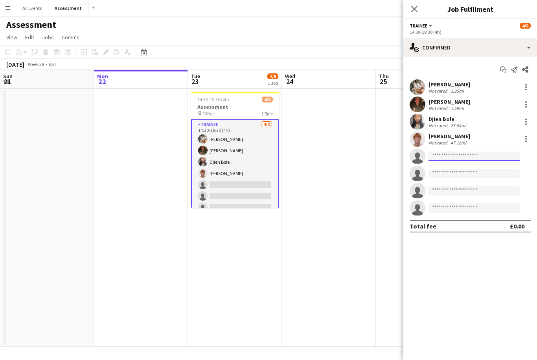
click at [466, 159] on input at bounding box center [473, 156] width 91 height 9
type input "***"
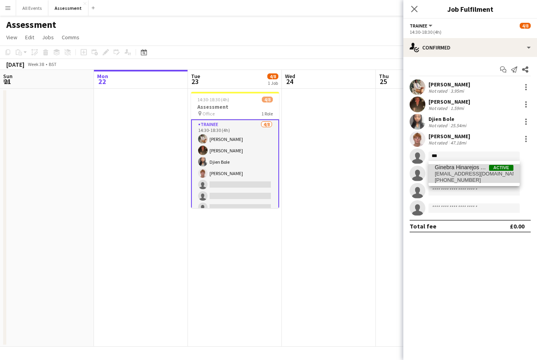
click at [466, 178] on span "+34601308630" at bounding box center [473, 180] width 79 height 6
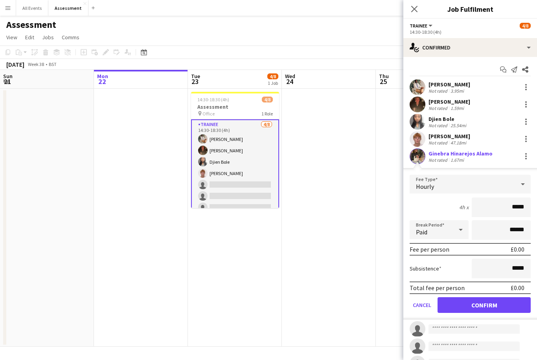
click at [504, 301] on button "Confirm" at bounding box center [483, 305] width 93 height 16
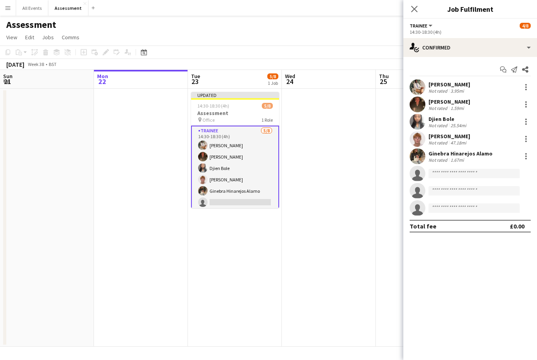
click at [370, 301] on app-date-cell at bounding box center [329, 218] width 94 height 258
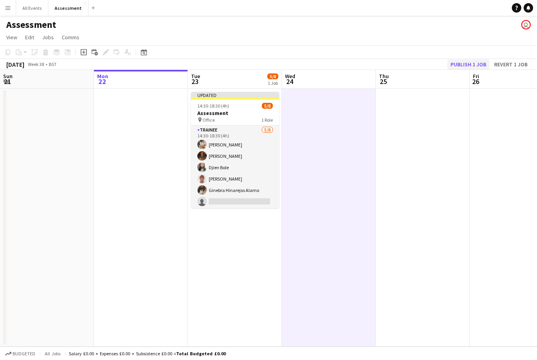
click at [476, 61] on button "Publish 1 job" at bounding box center [468, 64] width 42 height 10
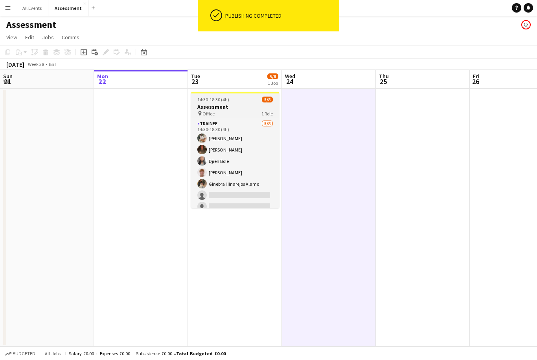
click at [244, 100] on div "14:30-18:30 (4h) 5/8" at bounding box center [235, 100] width 88 height 6
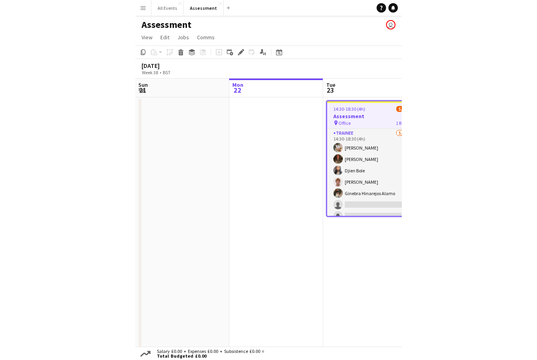
scroll to position [2, 0]
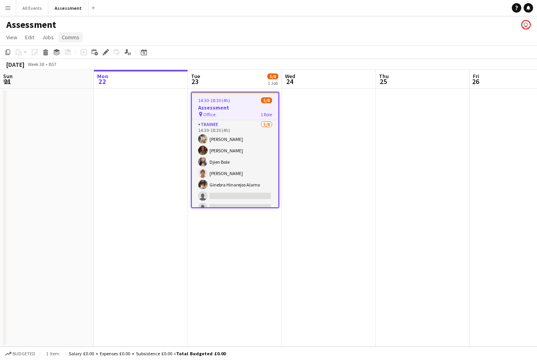
click at [73, 34] on span "Comms" at bounding box center [71, 37] width 18 height 7
click at [103, 71] on link "Create chat" at bounding box center [90, 70] width 65 height 16
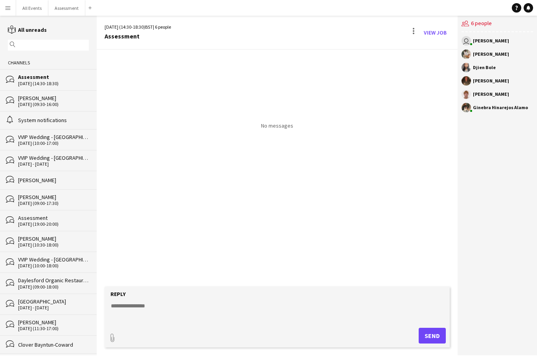
click at [194, 325] on form "Reply paperclip Send" at bounding box center [276, 317] width 345 height 61
click at [180, 322] on textarea at bounding box center [278, 312] width 337 height 20
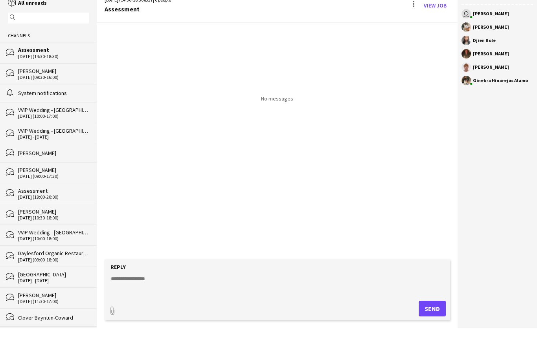
click at [132, 302] on textarea at bounding box center [278, 312] width 337 height 20
paste textarea "**********"
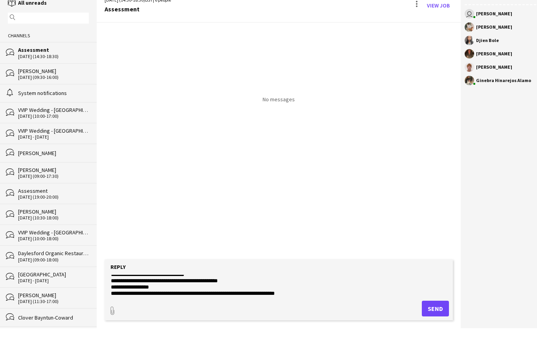
scroll to position [22, 0]
click at [138, 302] on textarea "**********" at bounding box center [278, 312] width 337 height 20
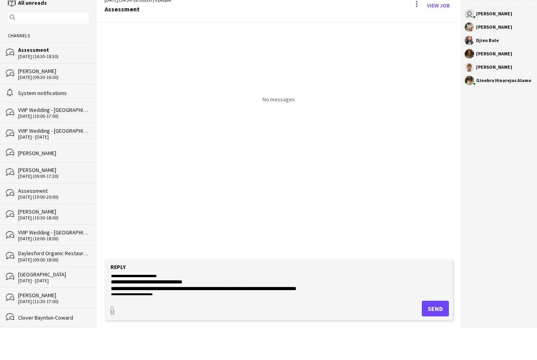
scroll to position [59, 0]
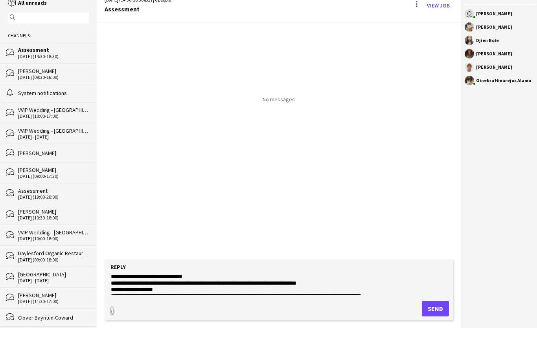
click at [203, 302] on textarea "**********" at bounding box center [278, 312] width 337 height 20
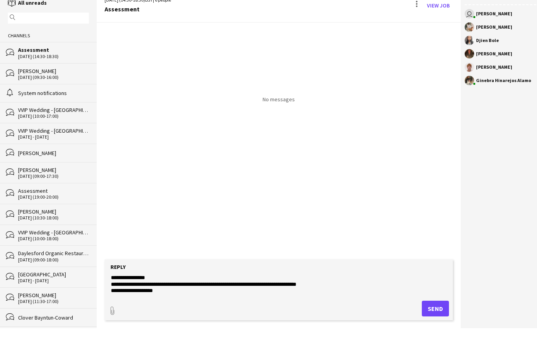
click at [174, 302] on textarea "**********" at bounding box center [278, 312] width 337 height 20
click at [244, 302] on textarea "**********" at bounding box center [278, 312] width 337 height 20
click at [245, 302] on textarea "**********" at bounding box center [278, 312] width 337 height 20
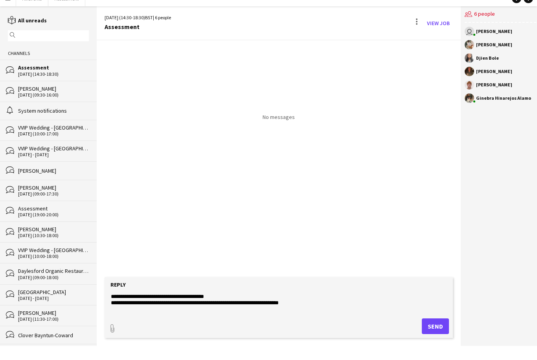
scroll to position [0, 0]
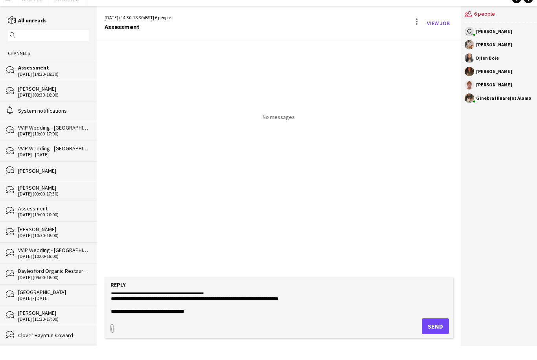
click at [297, 311] on textarea "**********" at bounding box center [278, 312] width 337 height 20
click at [306, 307] on textarea "**********" at bounding box center [278, 312] width 337 height 20
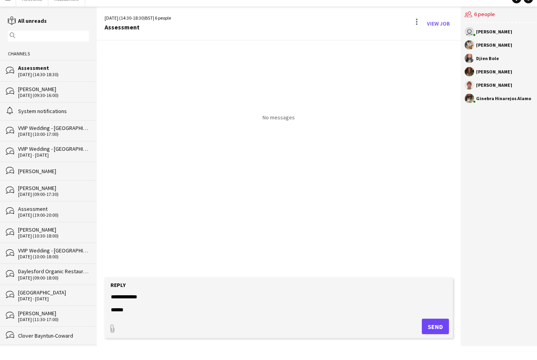
scroll to position [119, 0]
type textarea "**********"
click at [432, 328] on button "Send" at bounding box center [434, 336] width 27 height 16
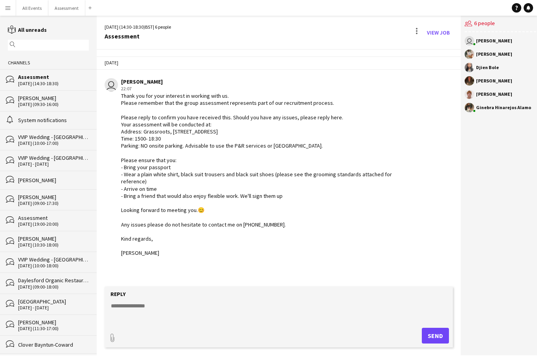
scroll to position [0, 0]
click at [121, 93] on div "Thank you for your interest in working with us. Please remember that the group …" at bounding box center [258, 174] width 275 height 165
click at [130, 100] on div "Thank you for your interest in working with us. Please remember that the group …" at bounding box center [258, 174] width 275 height 165
copy div "Thank you for your interest in working with us. Please remember that the group …"
click at [438, 32] on link "View Job" at bounding box center [437, 32] width 29 height 13
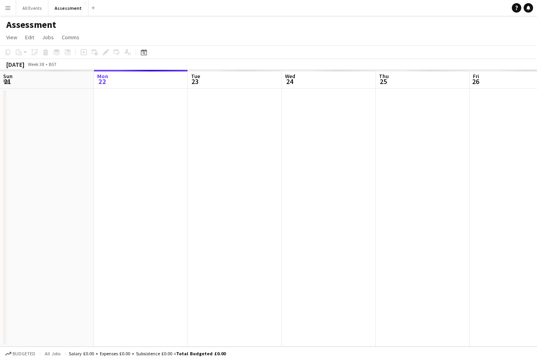
scroll to position [0, 270]
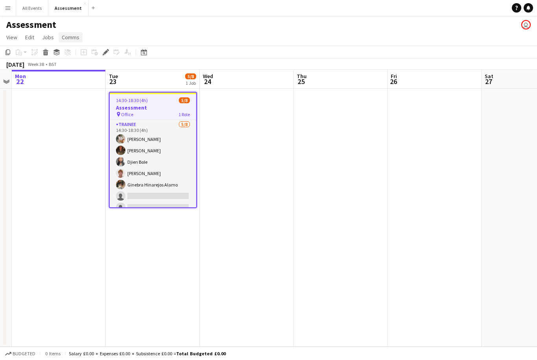
click at [76, 38] on span "Comms" at bounding box center [71, 37] width 18 height 7
click at [104, 53] on span "Notify confirmed crew" at bounding box center [90, 54] width 53 height 7
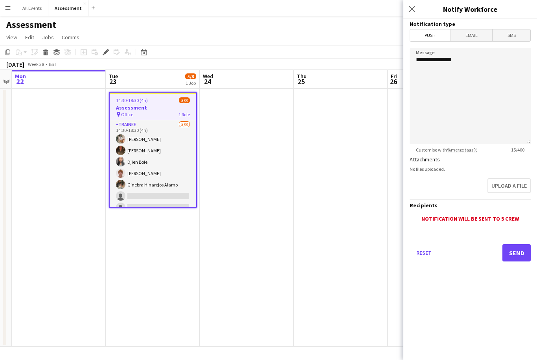
click at [485, 34] on span "Email" at bounding box center [472, 35] width 42 height 12
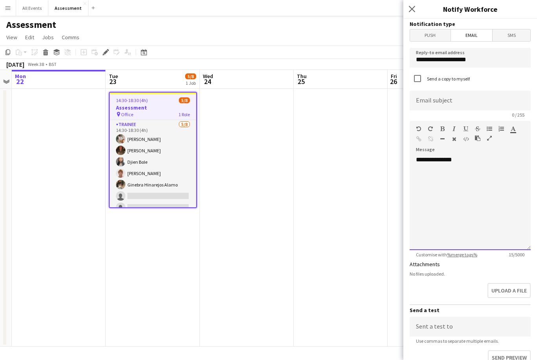
click at [437, 181] on div "**********" at bounding box center [469, 203] width 121 height 94
click at [438, 165] on div "**********" at bounding box center [469, 203] width 121 height 94
click at [445, 190] on div "**********" at bounding box center [469, 203] width 121 height 94
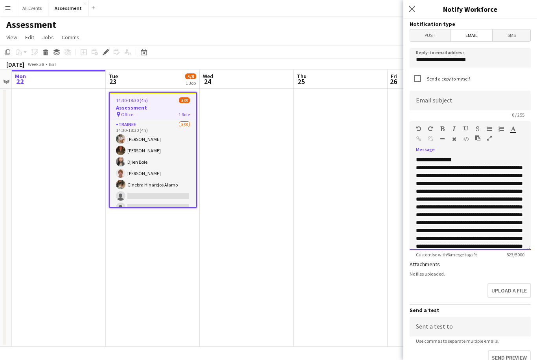
scroll to position [0, 0]
click at [422, 170] on span "**********" at bounding box center [469, 222] width 107 height 115
click at [423, 170] on span "**********" at bounding box center [469, 222] width 107 height 115
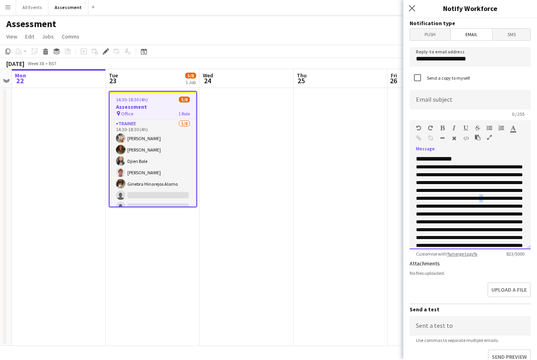
click at [471, 205] on span "**********" at bounding box center [469, 222] width 107 height 115
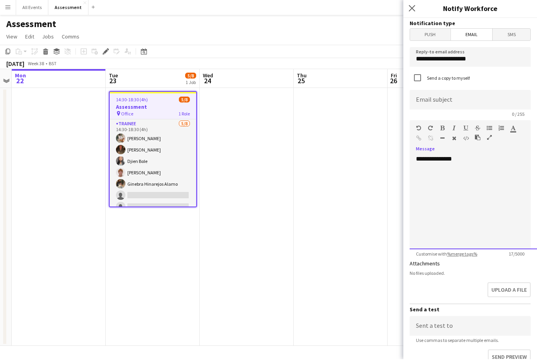
scroll to position [1, 0]
click at [439, 192] on div "**********" at bounding box center [469, 203] width 121 height 94
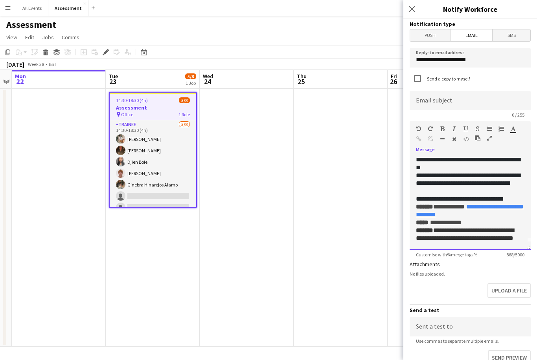
scroll to position [8, 0]
click at [490, 195] on div "**********" at bounding box center [470, 179] width 108 height 47
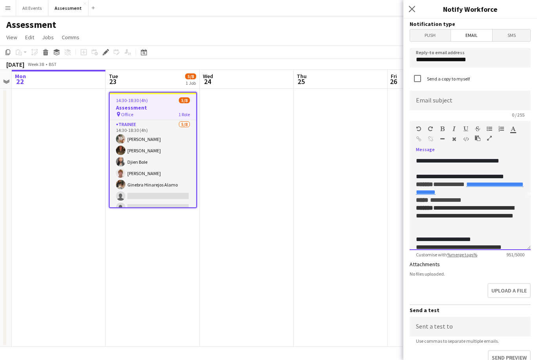
scroll to position [55, 0]
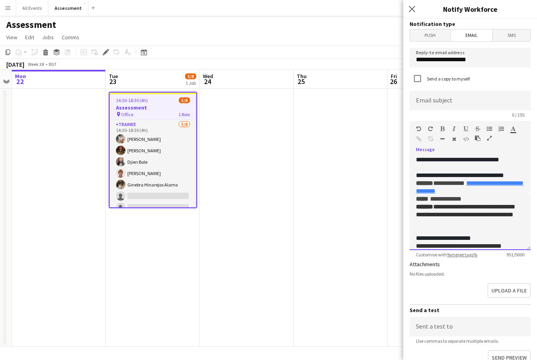
click at [448, 202] on span "**********" at bounding box center [445, 199] width 31 height 6
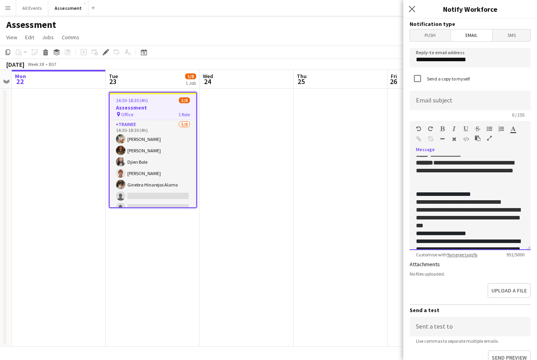
scroll to position [103, 0]
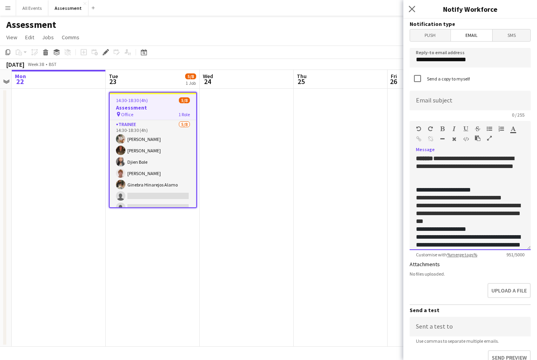
click at [488, 202] on div "**********" at bounding box center [470, 198] width 108 height 8
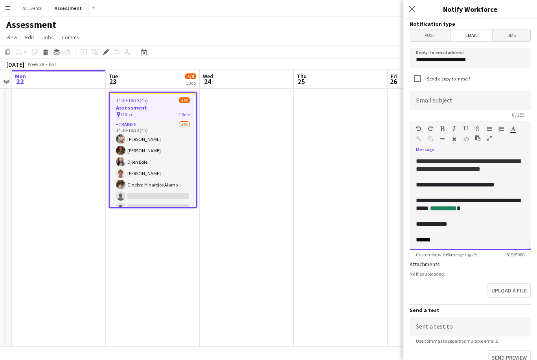
scroll to position [191, 0]
click at [456, 211] on span "**********" at bounding box center [443, 208] width 27 height 6
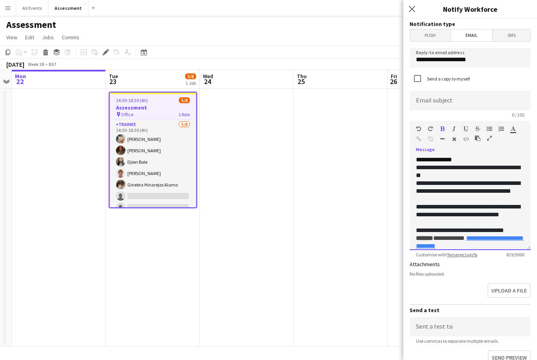
scroll to position [0, 0]
click at [482, 101] on input at bounding box center [469, 101] width 121 height 20
type input "**********"
click at [482, 167] on span "**********" at bounding box center [468, 172] width 104 height 14
click at [477, 160] on div "**********" at bounding box center [469, 203] width 121 height 94
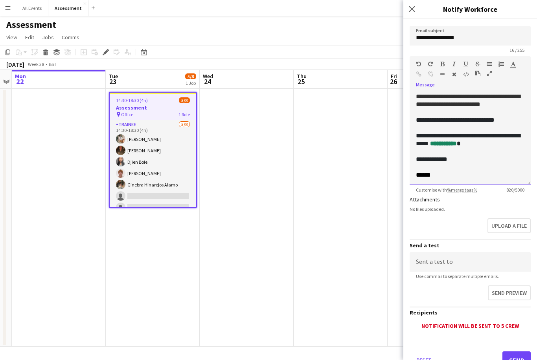
scroll to position [73, 0]
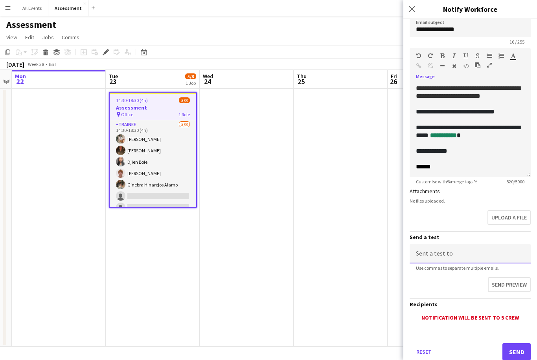
click at [480, 256] on input at bounding box center [469, 254] width 121 height 20
type input "**********"
click at [514, 288] on button "Send preview" at bounding box center [508, 284] width 43 height 15
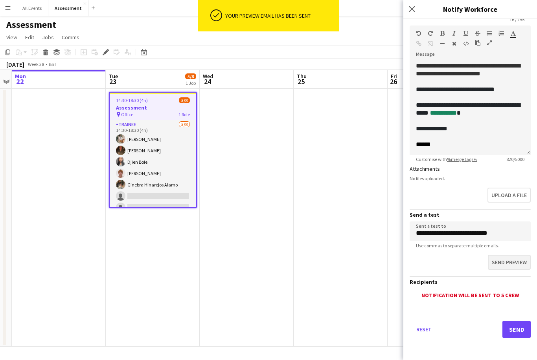
scroll to position [97, 0]
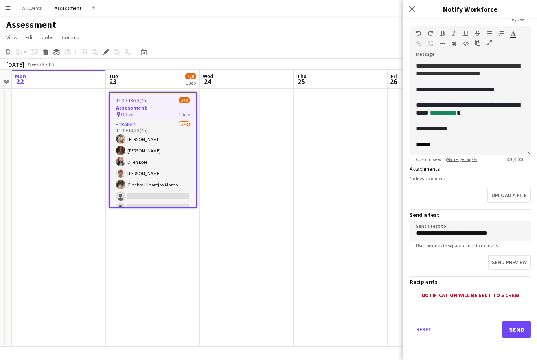
click at [519, 331] on button "Send" at bounding box center [516, 329] width 28 height 17
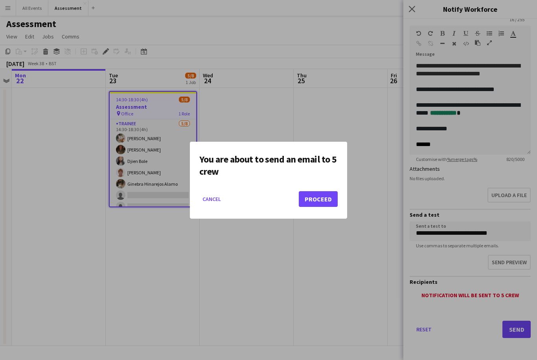
scroll to position [0, 0]
click at [331, 195] on button "Proceed" at bounding box center [318, 199] width 39 height 16
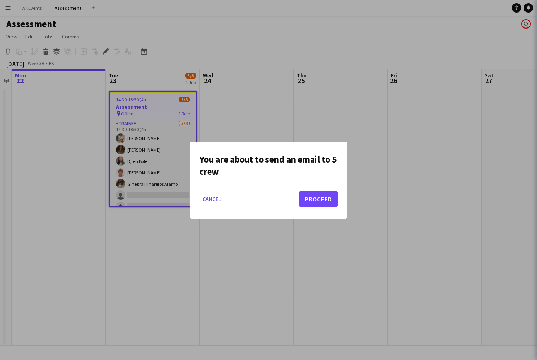
scroll to position [1, 0]
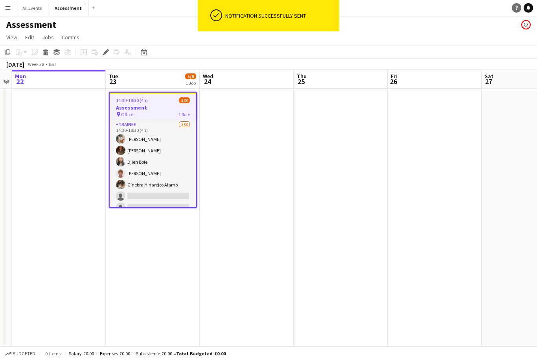
click at [520, 9] on link "Help" at bounding box center [515, 7] width 9 height 9
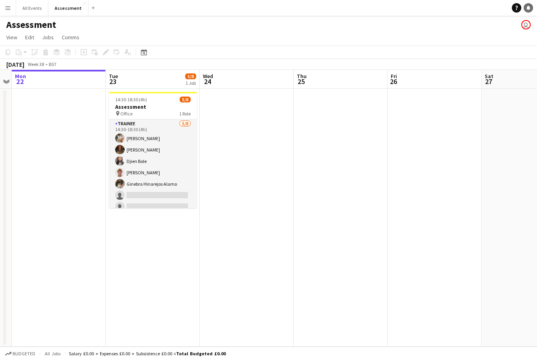
click at [531, 7] on link "Notifications" at bounding box center [527, 7] width 9 height 9
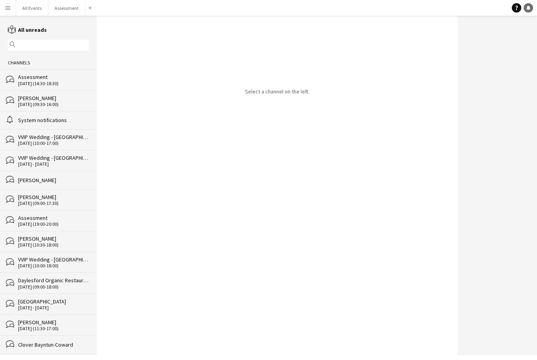
click at [532, 5] on link "Notifications" at bounding box center [527, 7] width 9 height 9
click at [62, 84] on div "[DATE] (14:30-18:30)" at bounding box center [53, 83] width 71 height 5
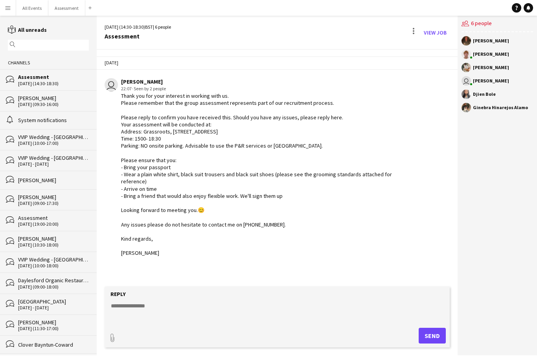
click at [436, 31] on link "View Job" at bounding box center [434, 32] width 29 height 13
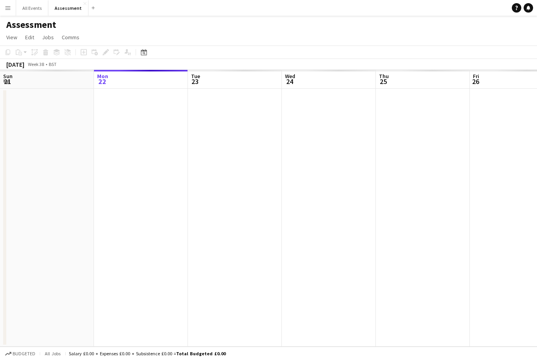
scroll to position [0, 270]
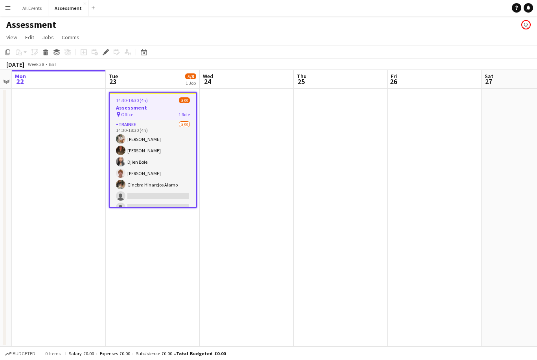
click at [170, 176] on app-card-role "Trainee [DATE] 14:30-18:30 (4h) [PERSON_NAME] Djien [PERSON_NAME] Ginebra [PERS…" at bounding box center [153, 173] width 86 height 106
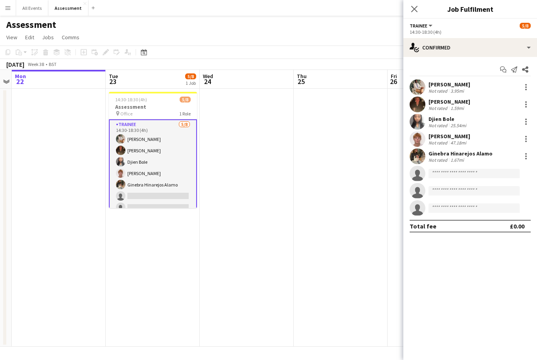
click at [454, 142] on div "47.18mi" at bounding box center [458, 143] width 19 height 6
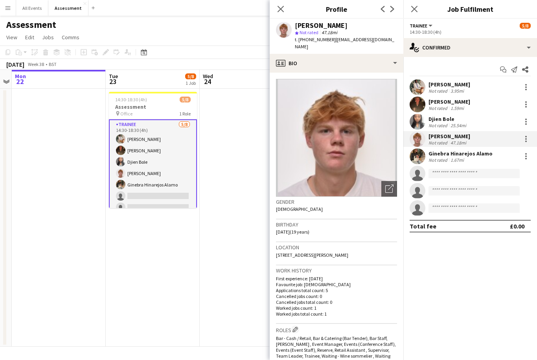
click at [280, 9] on icon at bounding box center [280, 9] width 6 height 6
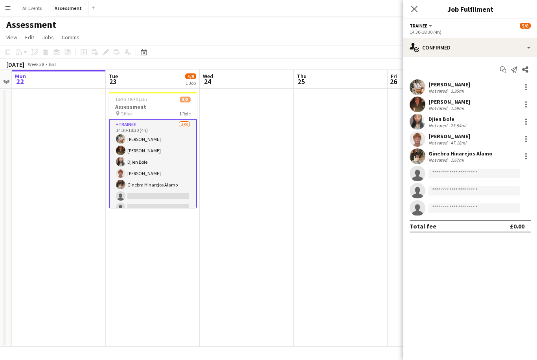
click at [161, 165] on app-card-role "Trainee [DATE] 14:30-18:30 (4h) [PERSON_NAME] Djien [PERSON_NAME] Ginebra [PERS…" at bounding box center [153, 173] width 88 height 108
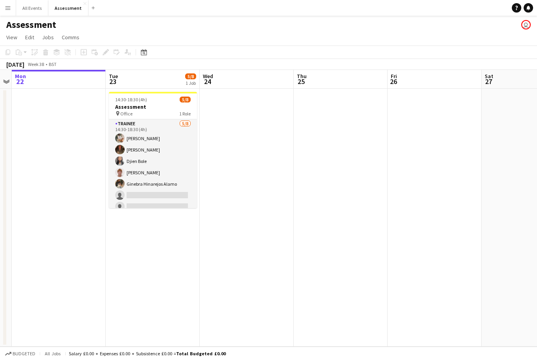
click at [166, 169] on app-card-role "Trainee [DATE] 14:30-18:30 (4h) [PERSON_NAME] Djien [PERSON_NAME] Ginebra [PERS…" at bounding box center [153, 172] width 88 height 106
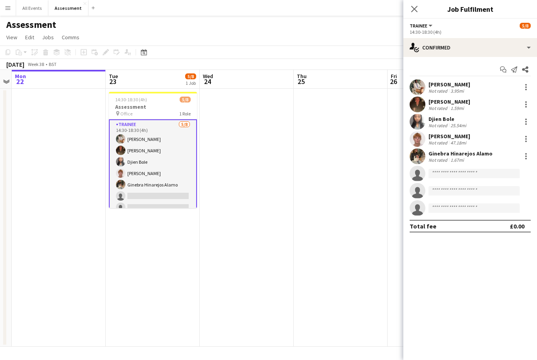
click at [452, 118] on div "Djien Bole" at bounding box center [447, 118] width 39 height 7
click at [368, 224] on app-date-cell at bounding box center [340, 218] width 94 height 258
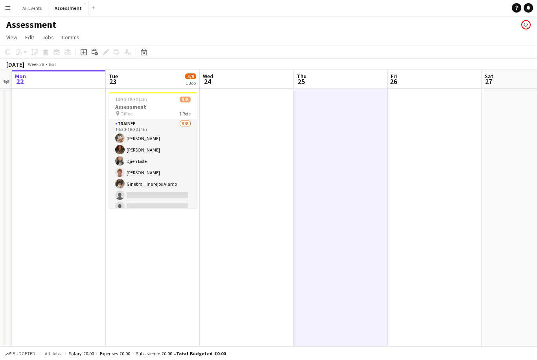
click at [529, 10] on link "Notifications" at bounding box center [527, 7] width 9 height 9
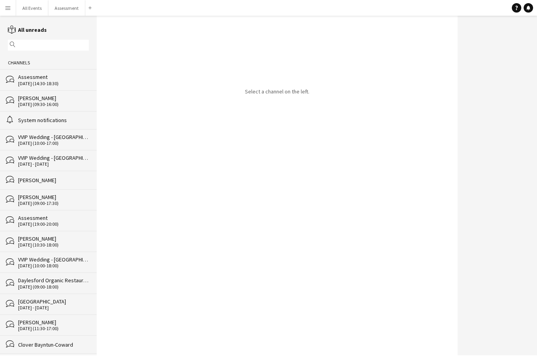
click at [59, 83] on div "[DATE] (14:30-18:30)" at bounding box center [53, 83] width 71 height 5
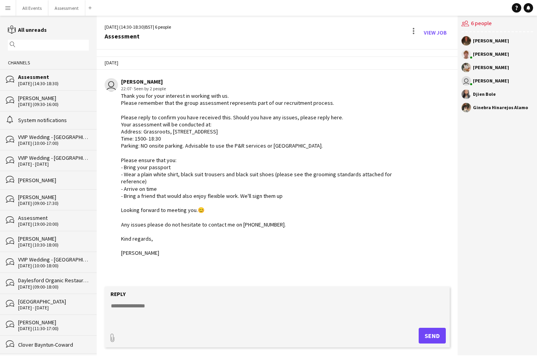
click at [33, 15] on button "All Events Close" at bounding box center [32, 7] width 32 height 15
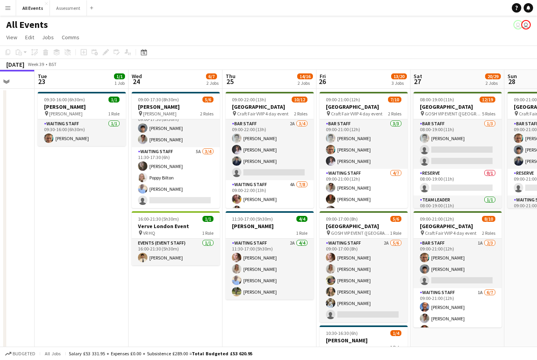
scroll to position [10, 0]
click at [200, 196] on app-card-role "Waiting Staff 5A [DATE] 11:30-17:30 (6h) [PERSON_NAME] Poppy Bilton [PERSON_NAM…" at bounding box center [176, 177] width 88 height 61
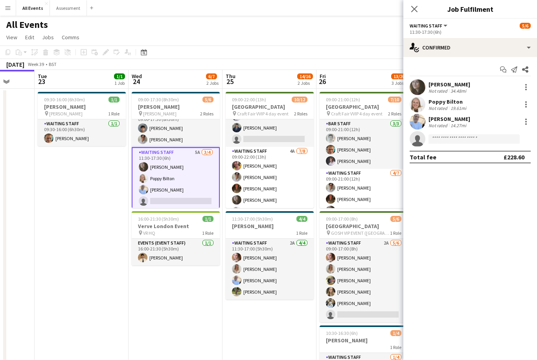
scroll to position [3, 0]
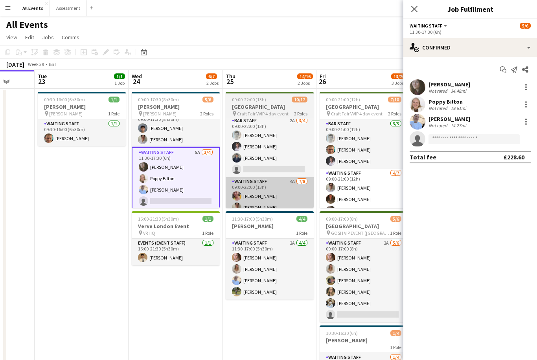
click at [291, 193] on app-card-role "Waiting Staff 4A [DATE] 09:00-22:00 (13h) [PERSON_NAME] [PERSON_NAME] [PERSON_N…" at bounding box center [269, 230] width 88 height 106
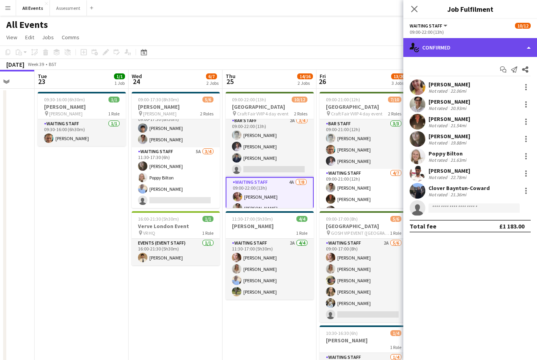
click at [490, 53] on div "single-neutral-actions-check-2 Confirmed" at bounding box center [470, 47] width 134 height 19
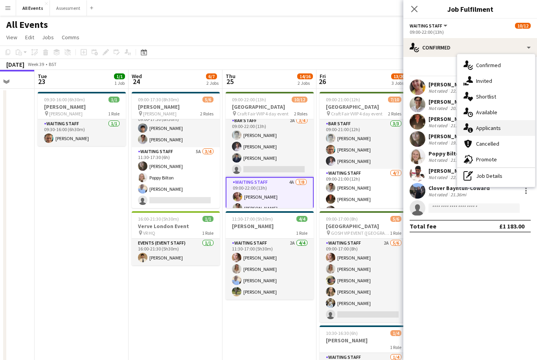
click at [499, 134] on div "single-neutral-actions-information Applicants" at bounding box center [496, 128] width 78 height 16
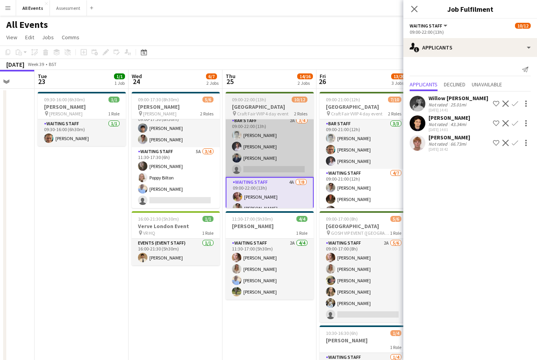
click at [290, 154] on app-card-role "Bar Staff 2A [DATE] 09:00-22:00 (13h) [PERSON_NAME] [PERSON_NAME] [PERSON_NAME]…" at bounding box center [269, 146] width 88 height 61
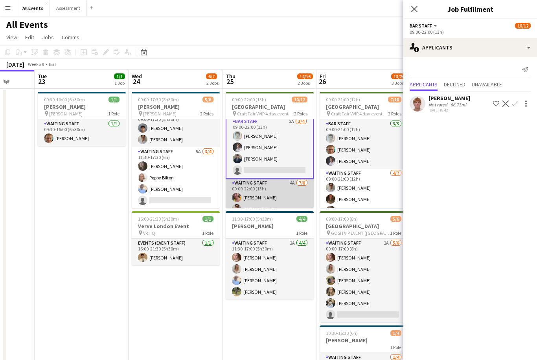
click at [282, 196] on app-card-role "Waiting Staff 4A [DATE] 09:00-22:00 (13h) [PERSON_NAME] [PERSON_NAME] [PERSON_N…" at bounding box center [269, 232] width 88 height 106
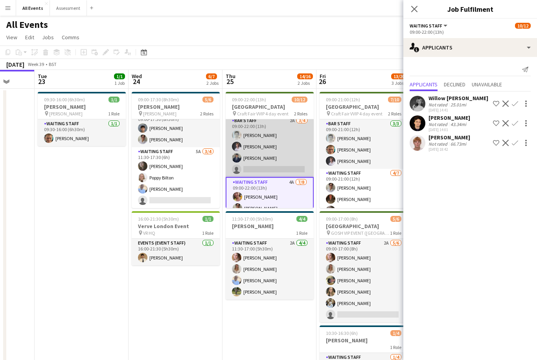
click at [283, 155] on app-card-role "Bar Staff 2A [DATE] 09:00-22:00 (13h) [PERSON_NAME] [PERSON_NAME] [PERSON_NAME]…" at bounding box center [269, 146] width 88 height 61
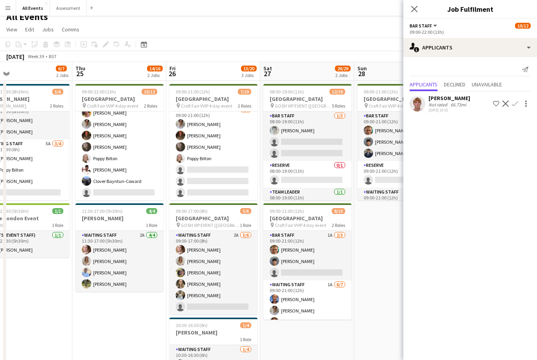
scroll to position [56, 0]
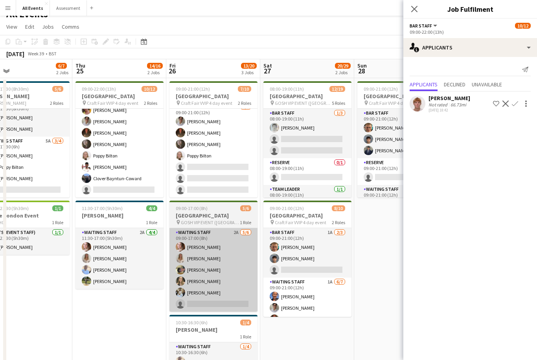
click at [233, 281] on app-card-role "Waiting Staff 2A [DATE] 09:00-17:00 (8h) [PERSON_NAME] [PERSON_NAME] [PERSON_NA…" at bounding box center [213, 270] width 88 height 84
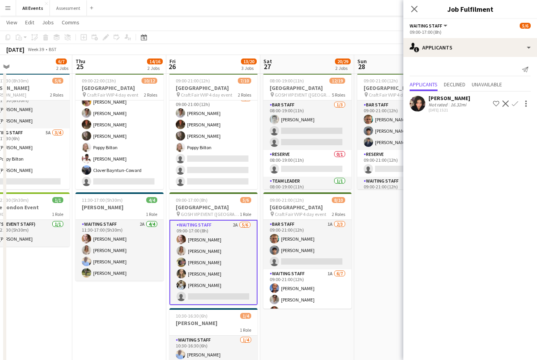
scroll to position [0, 0]
click at [414, 13] on app-icon "Close pop-in" at bounding box center [413, 9] width 11 height 11
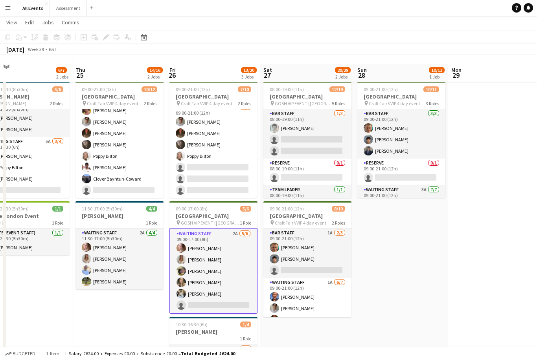
scroll to position [0, 0]
